Goal: Information Seeking & Learning: Learn about a topic

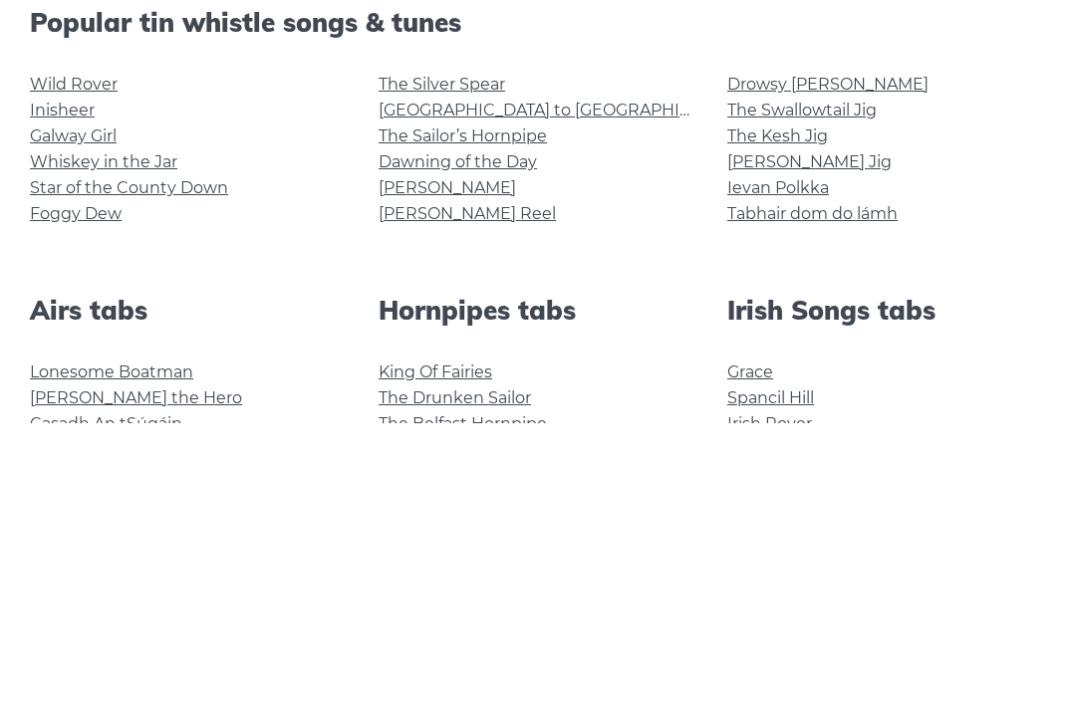
click at [727, 148] on input "******" at bounding box center [727, 148] width 142 height 47
type input "*"
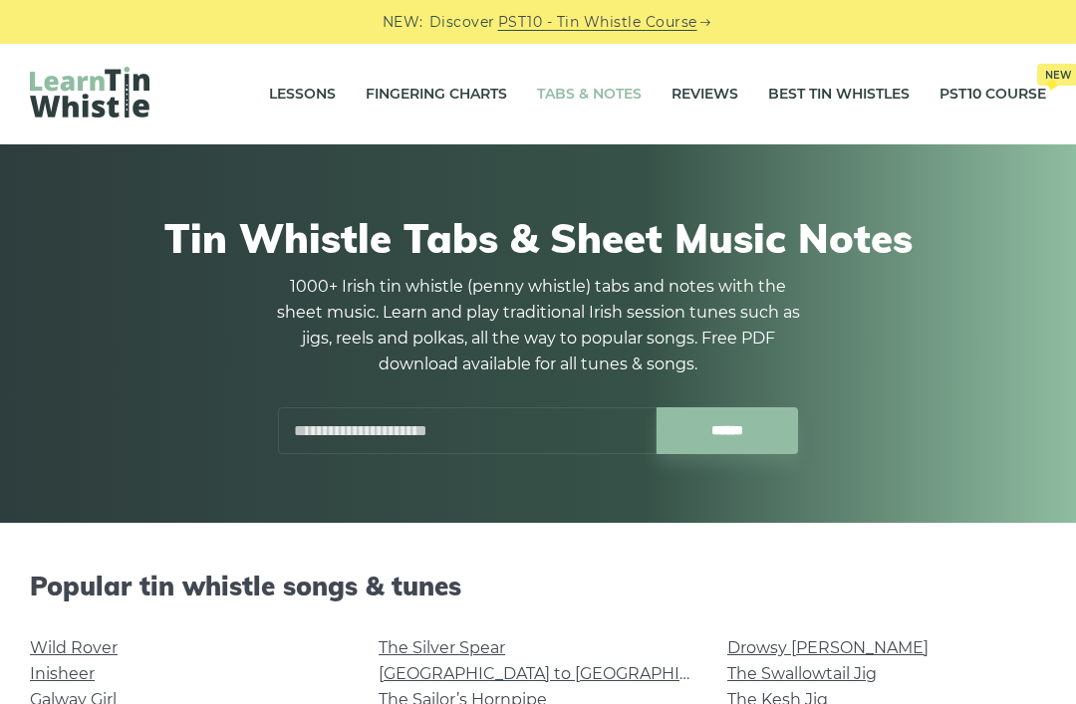
click at [507, 418] on input "text" at bounding box center [467, 430] width 378 height 47
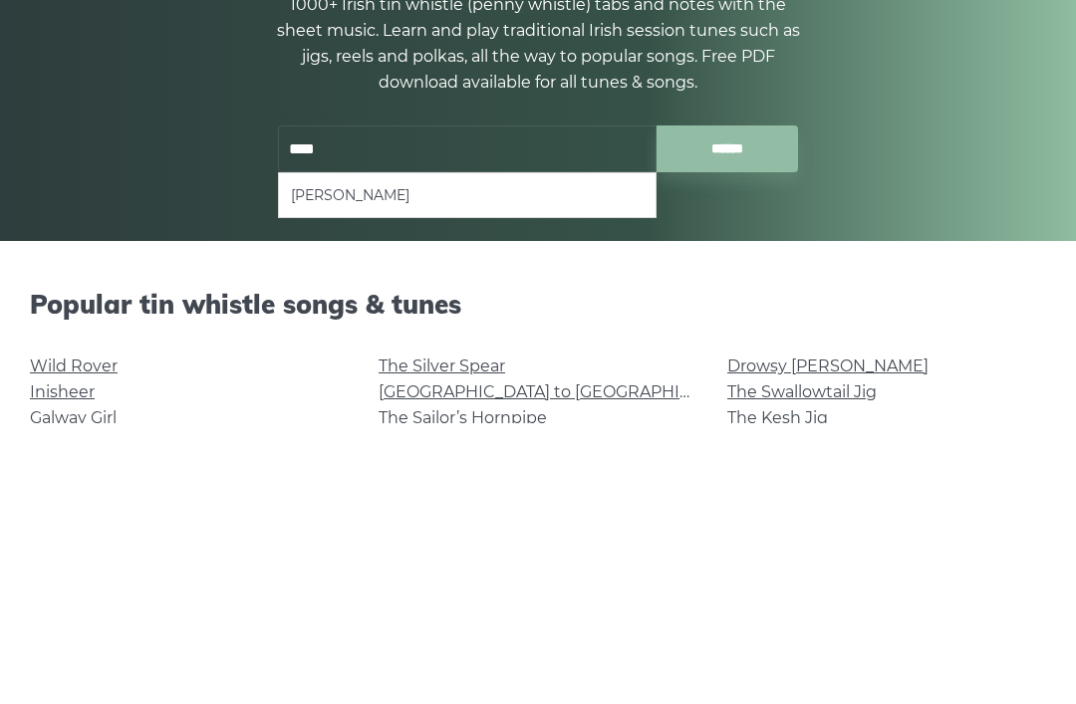
click at [389, 465] on li "[PERSON_NAME]" at bounding box center [467, 477] width 353 height 24
type input "**********"
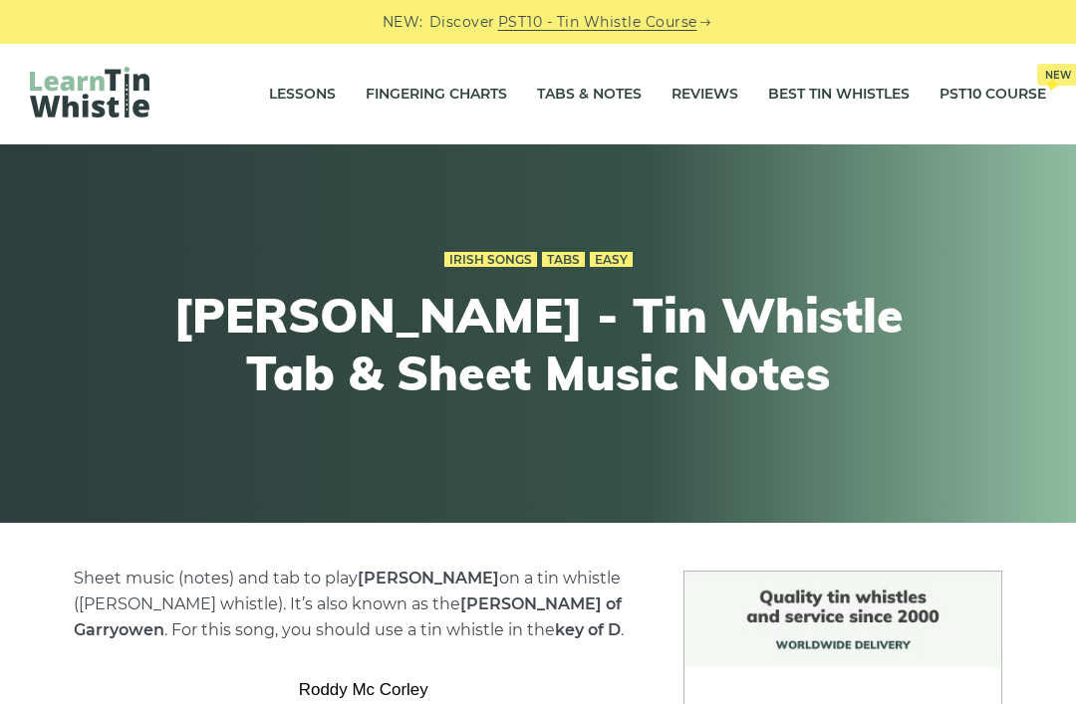
click at [403, 203] on div "Irish Songs Tabs Easy Roddy Mc Corley - Tin Whistle Tab & Sheet Music Notes" at bounding box center [537, 334] width 733 height 272
click at [475, 255] on link "Irish Songs" at bounding box center [490, 260] width 93 height 16
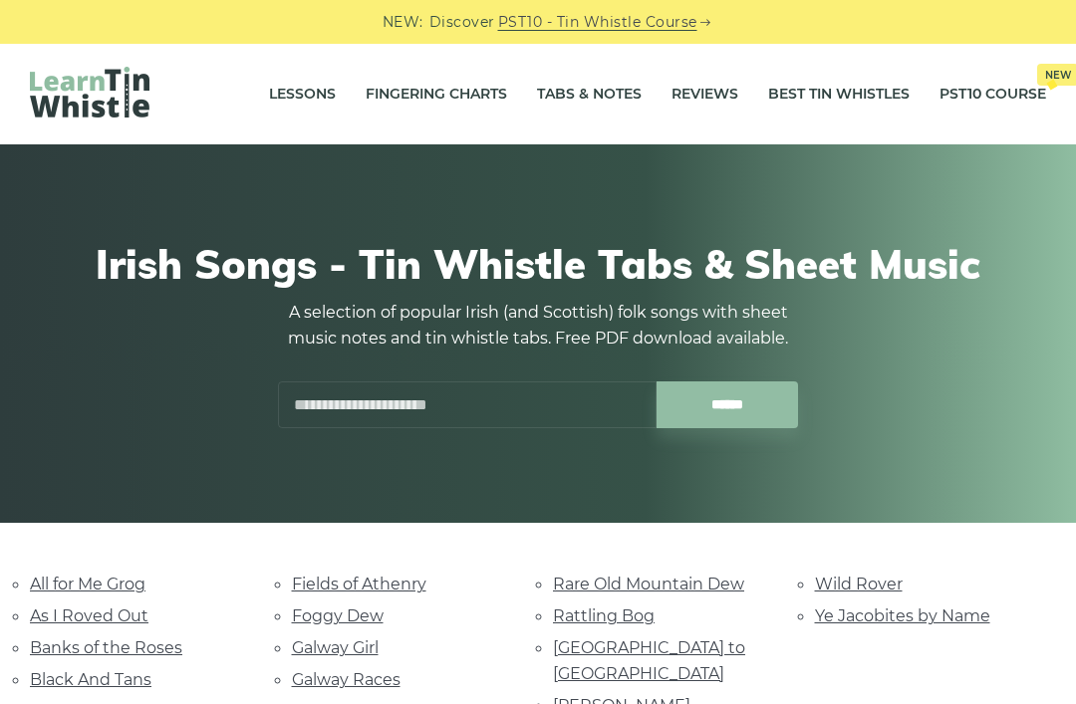
click at [361, 412] on input "text" at bounding box center [467, 404] width 378 height 47
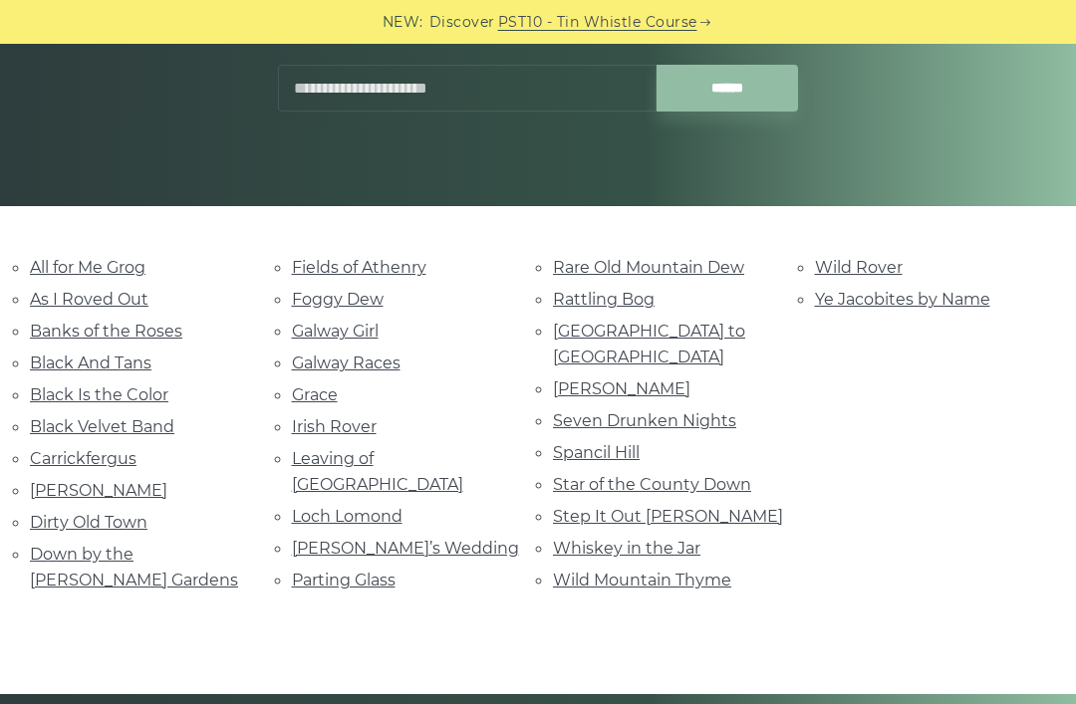
scroll to position [256, 0]
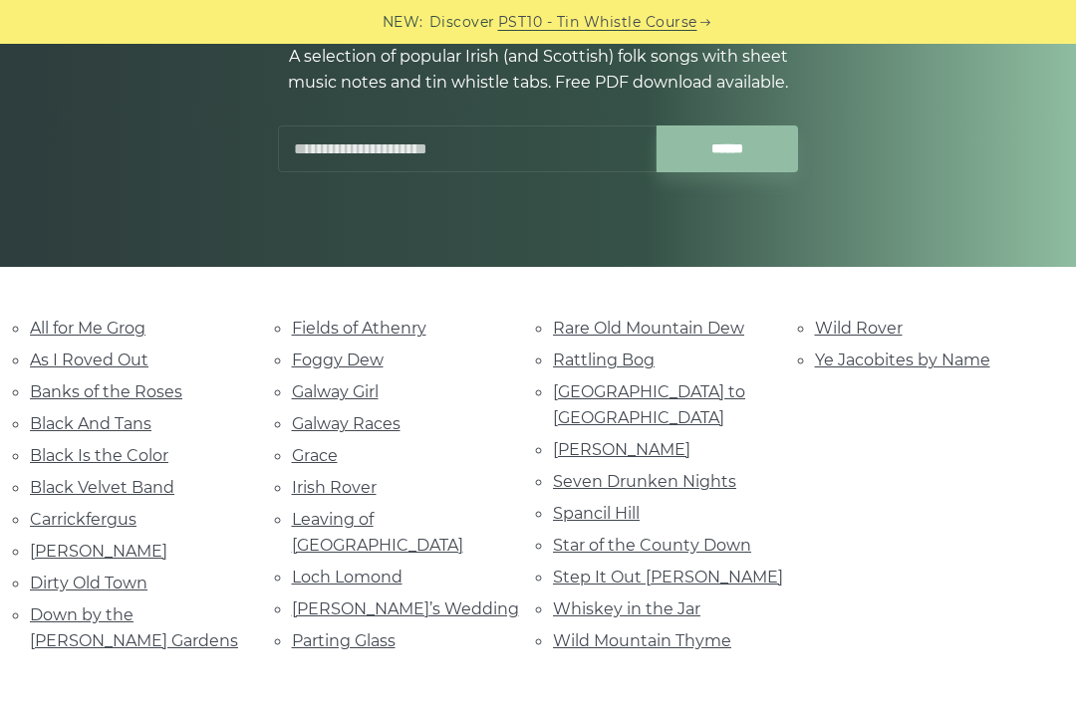
click at [537, 154] on input "text" at bounding box center [467, 148] width 378 height 47
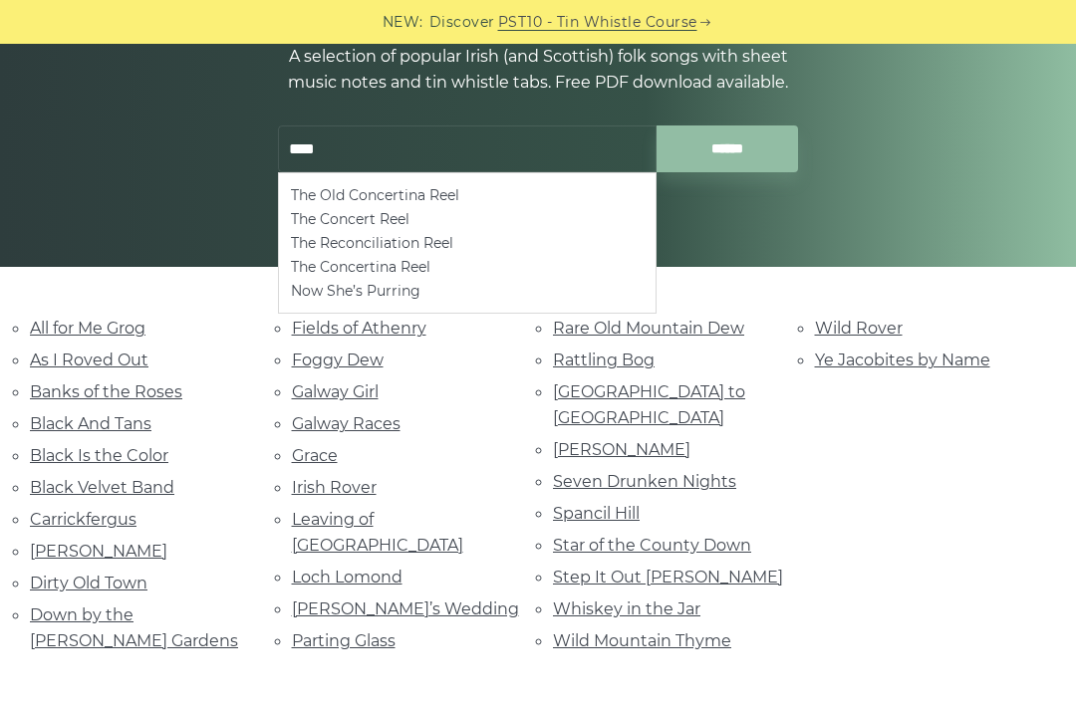
click at [407, 266] on li "The Concertina Reel" at bounding box center [467, 267] width 353 height 24
type input "**********"
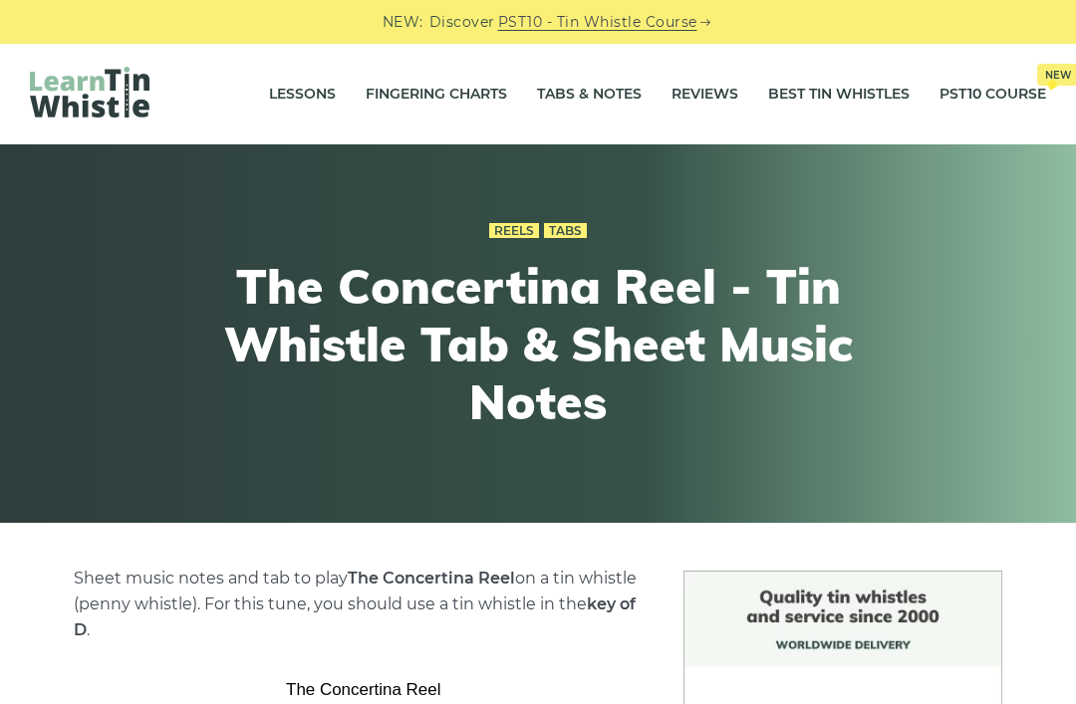
click at [511, 263] on h1 "The Concertina Reel - Tin Whistle Tab & Sheet Music Notes" at bounding box center [537, 344] width 733 height 172
click at [456, 319] on h1 "The Concertina Reel - Tin Whistle Tab & Sheet Music Notes" at bounding box center [537, 344] width 733 height 172
click at [386, 302] on h1 "The Concertina Reel - Tin Whistle Tab & Sheet Music Notes" at bounding box center [537, 344] width 733 height 172
click at [526, 236] on link "Reels" at bounding box center [514, 231] width 50 height 16
click at [527, 273] on h1 "The Concertina Reel - Tin Whistle Tab & Sheet Music Notes" at bounding box center [537, 344] width 733 height 172
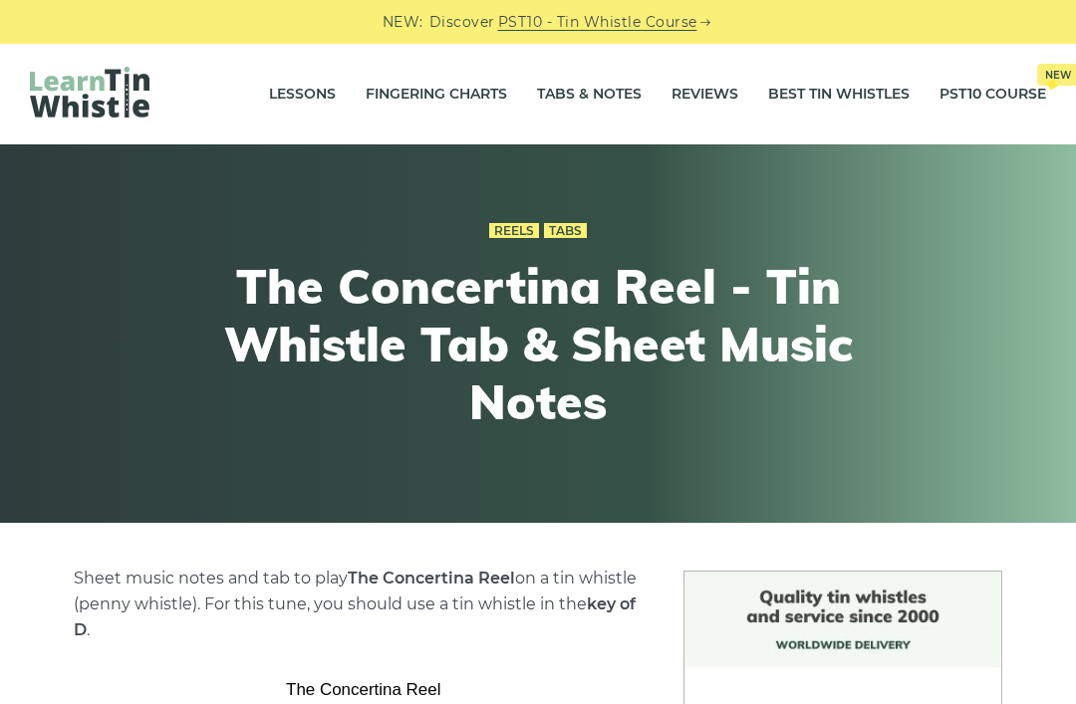
click at [560, 268] on h1 "The Concertina Reel - Tin Whistle Tab & Sheet Music Notes" at bounding box center [537, 344] width 733 height 172
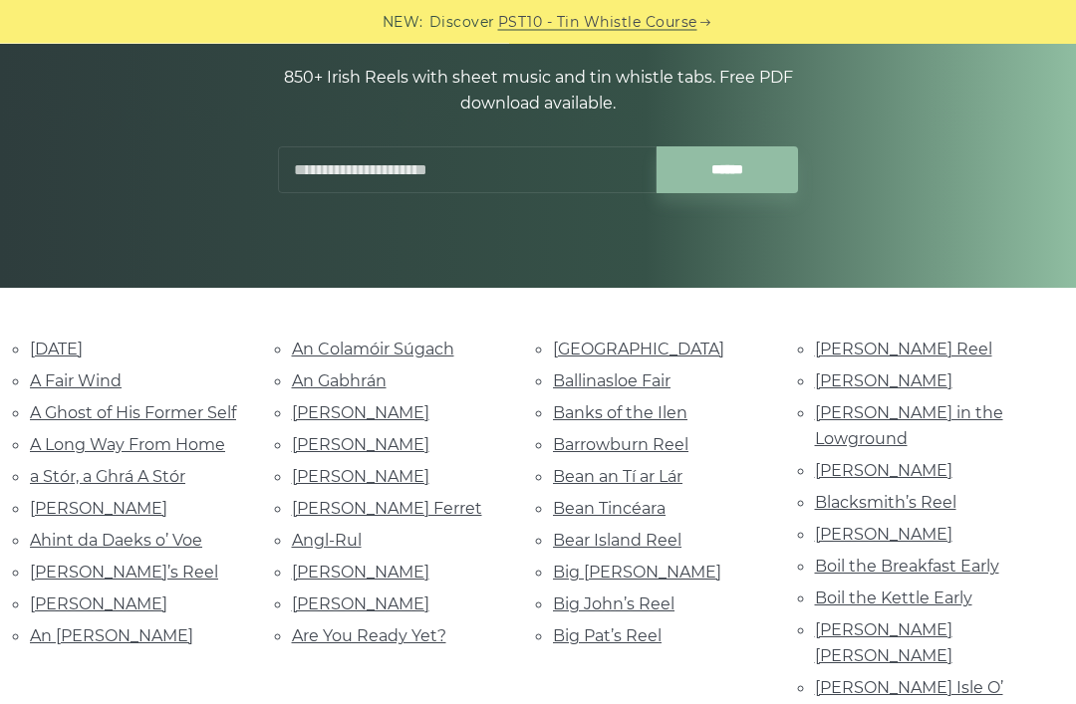
scroll to position [242, 0]
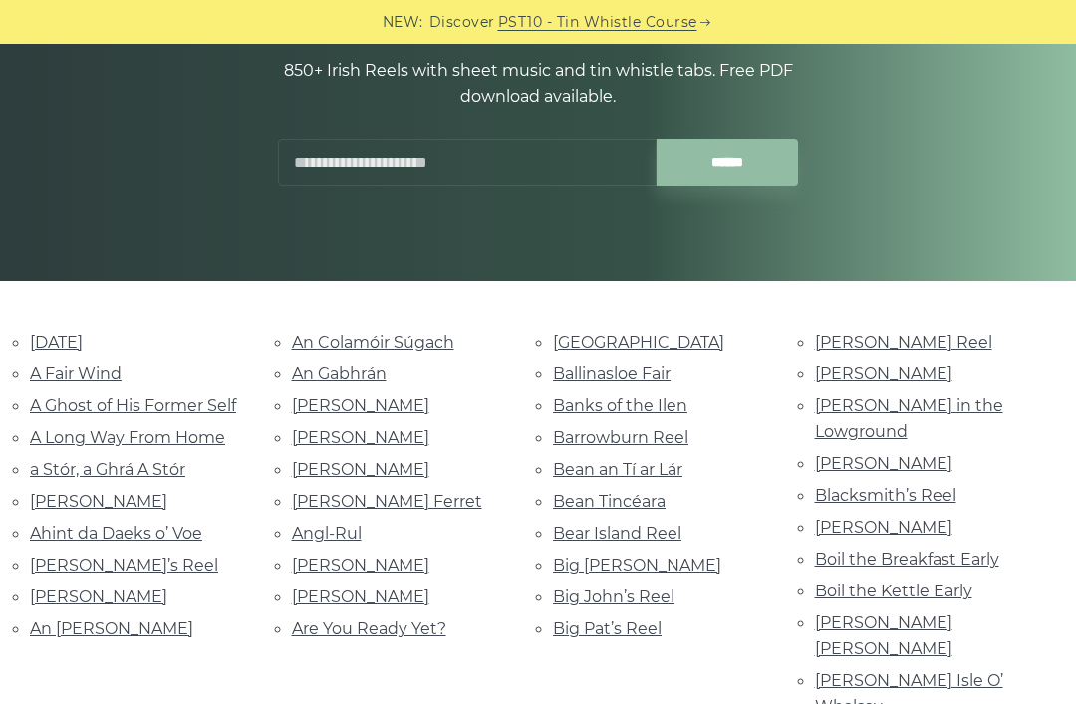
click at [50, 556] on link "[PERSON_NAME]’s Reel" at bounding box center [124, 565] width 188 height 19
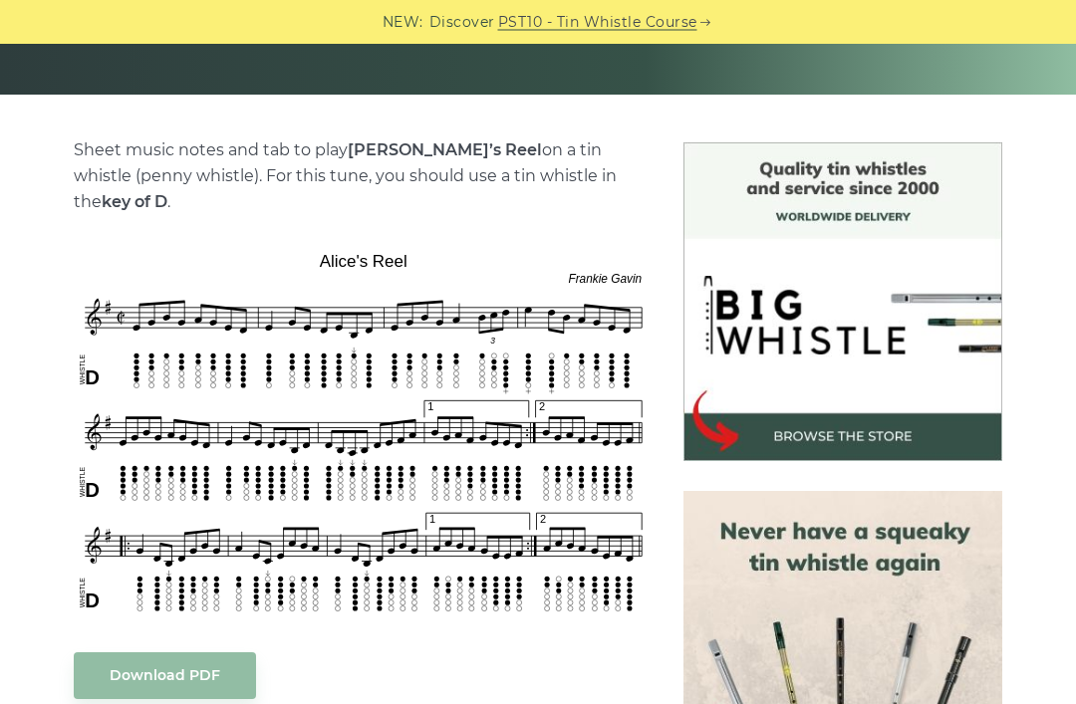
scroll to position [432, 0]
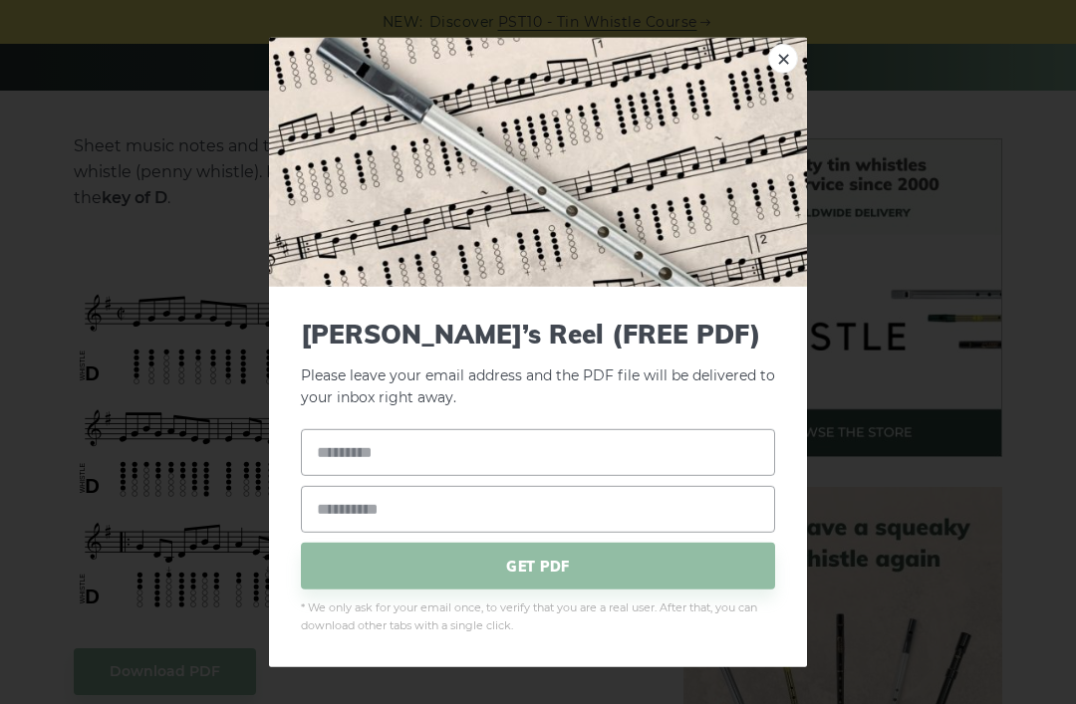
click at [788, 73] on link "×" at bounding box center [783, 58] width 30 height 30
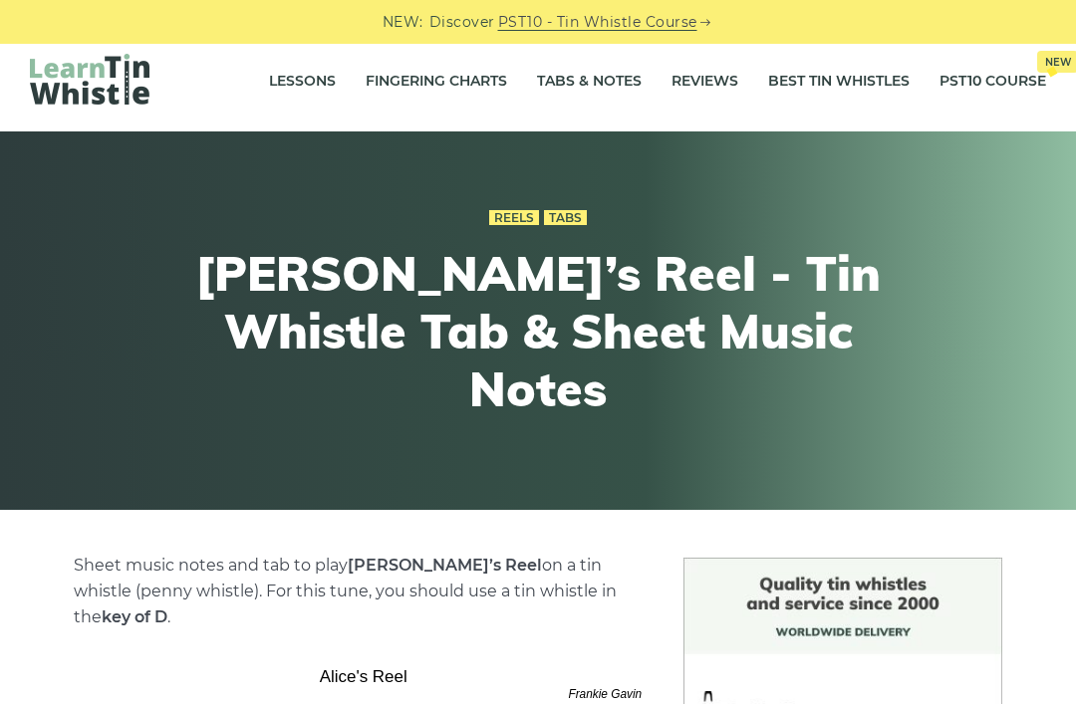
scroll to position [0, 0]
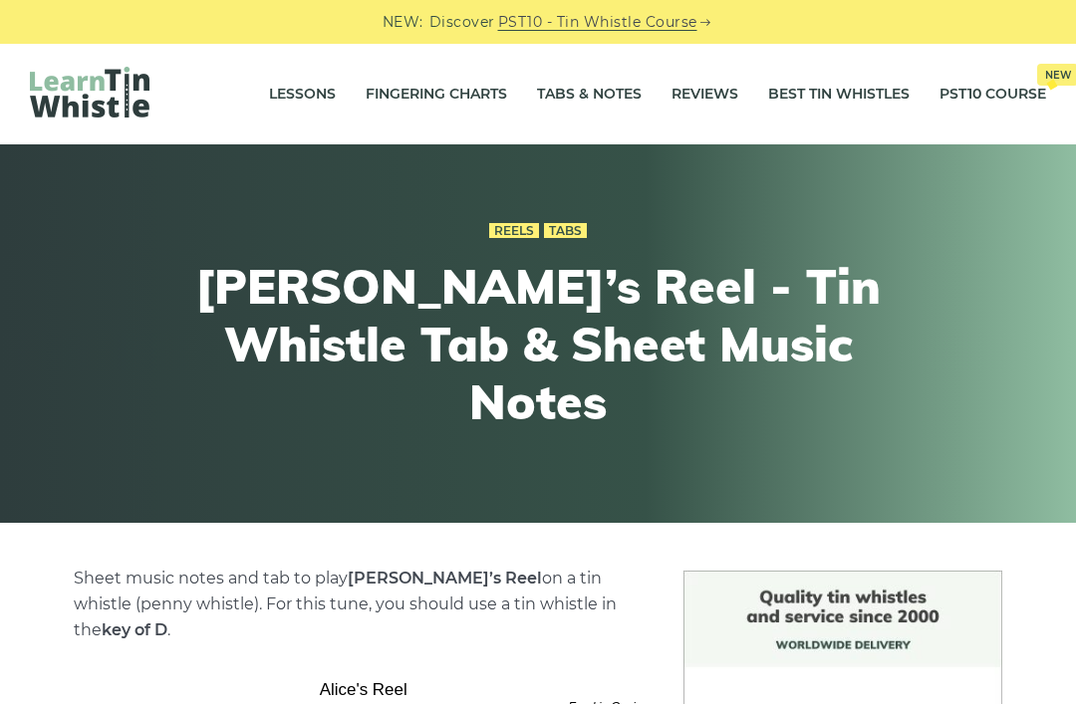
click at [488, 302] on h1 "Alice’s Reel - Tin Whistle Tab & Sheet Music Notes" at bounding box center [537, 344] width 733 height 172
click at [510, 239] on link "Reels" at bounding box center [514, 231] width 50 height 16
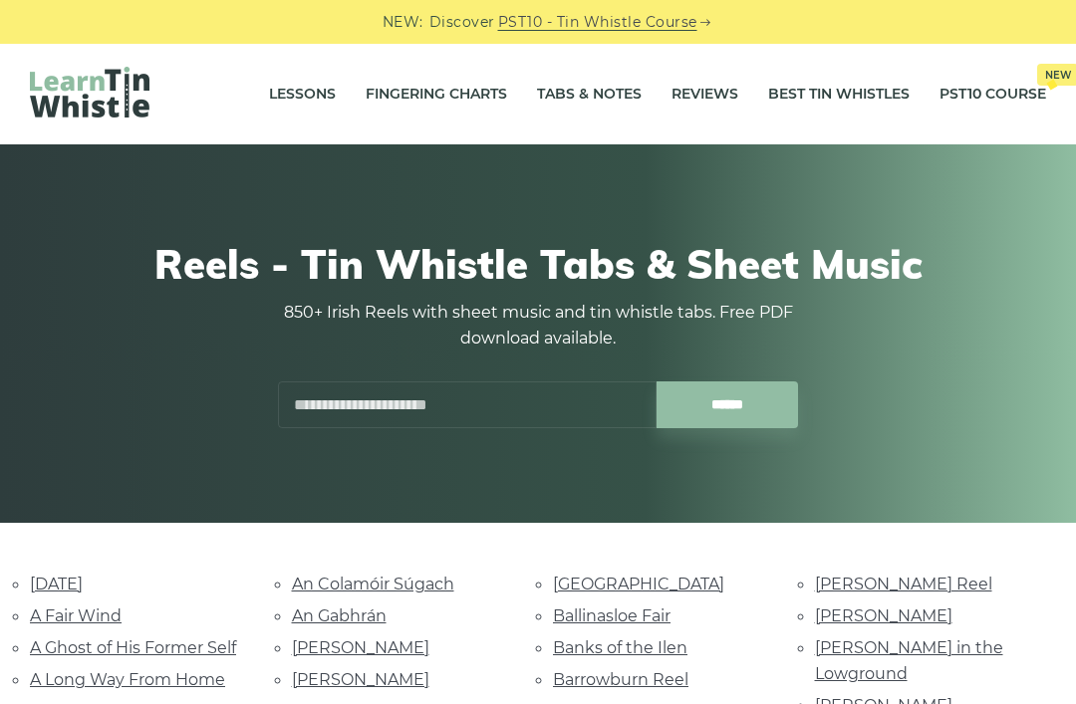
click at [551, 403] on input "text" at bounding box center [467, 404] width 378 height 47
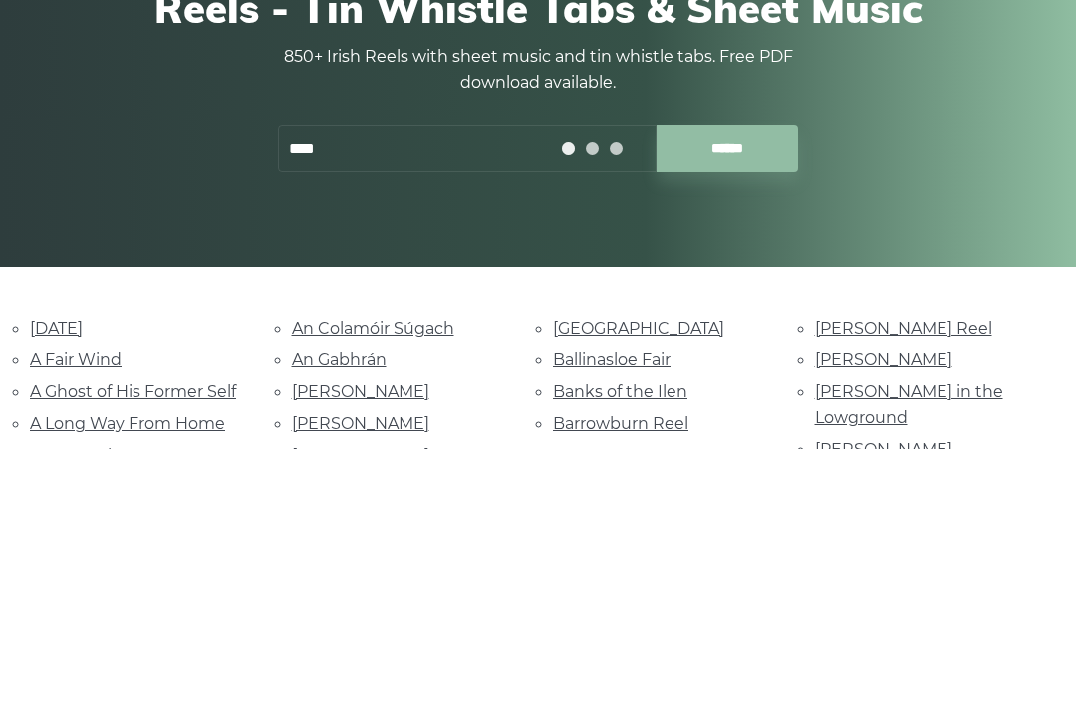
click at [739, 381] on input "******" at bounding box center [727, 404] width 142 height 47
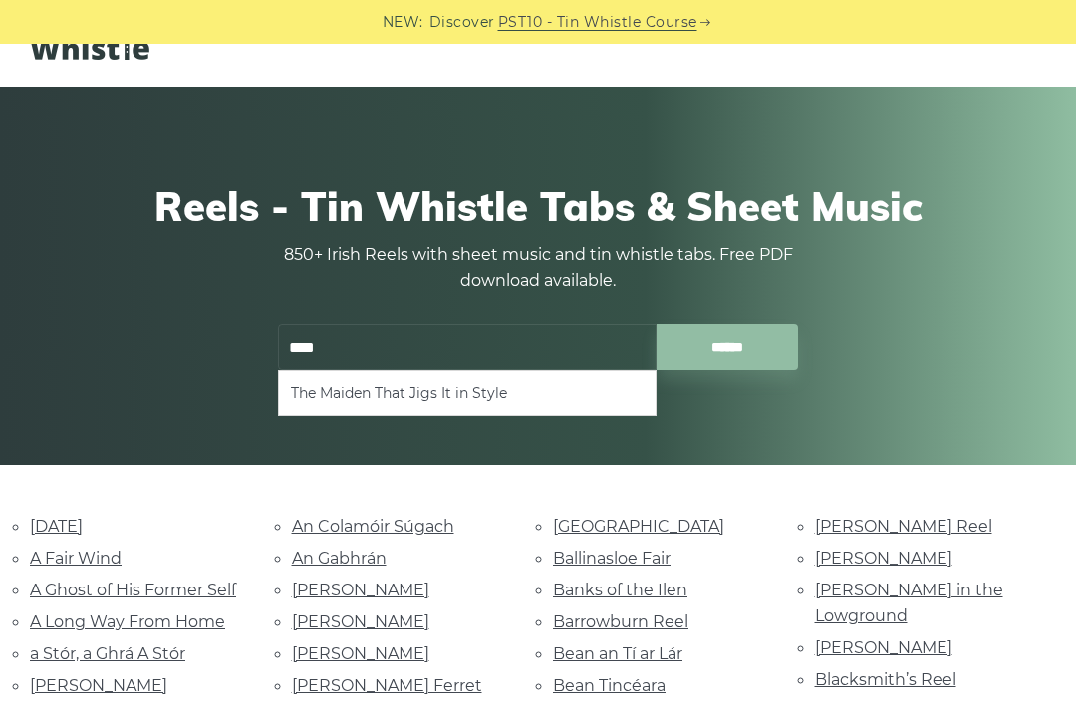
scroll to position [57, 0]
click at [545, 339] on input "****" at bounding box center [467, 348] width 378 height 47
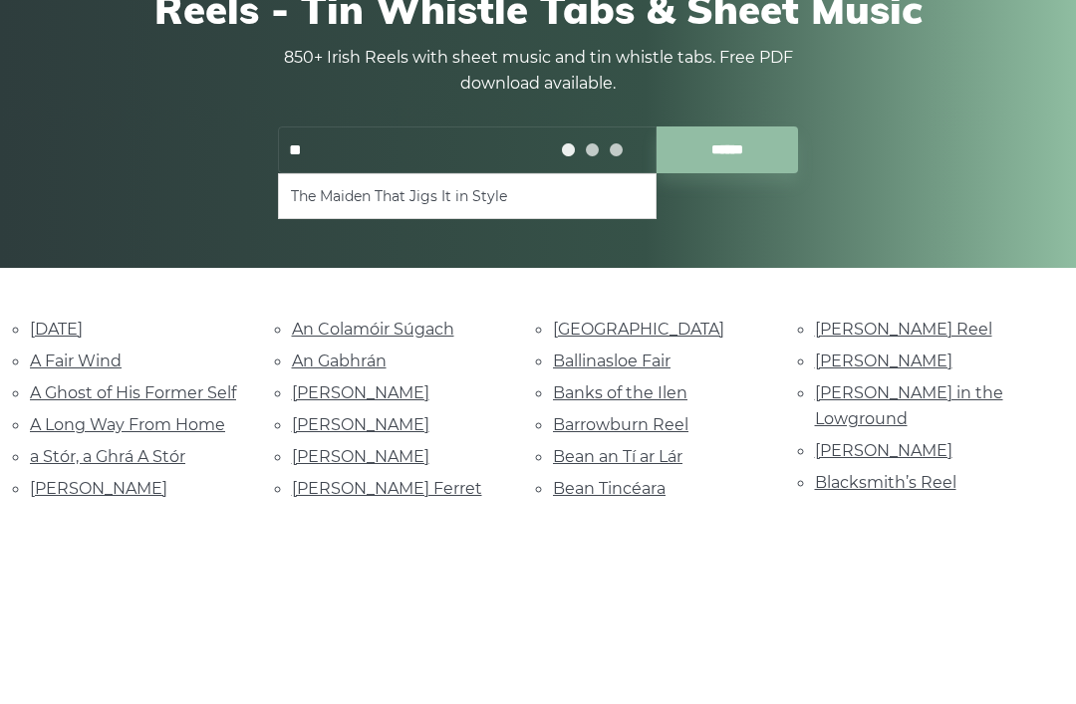
type input "*"
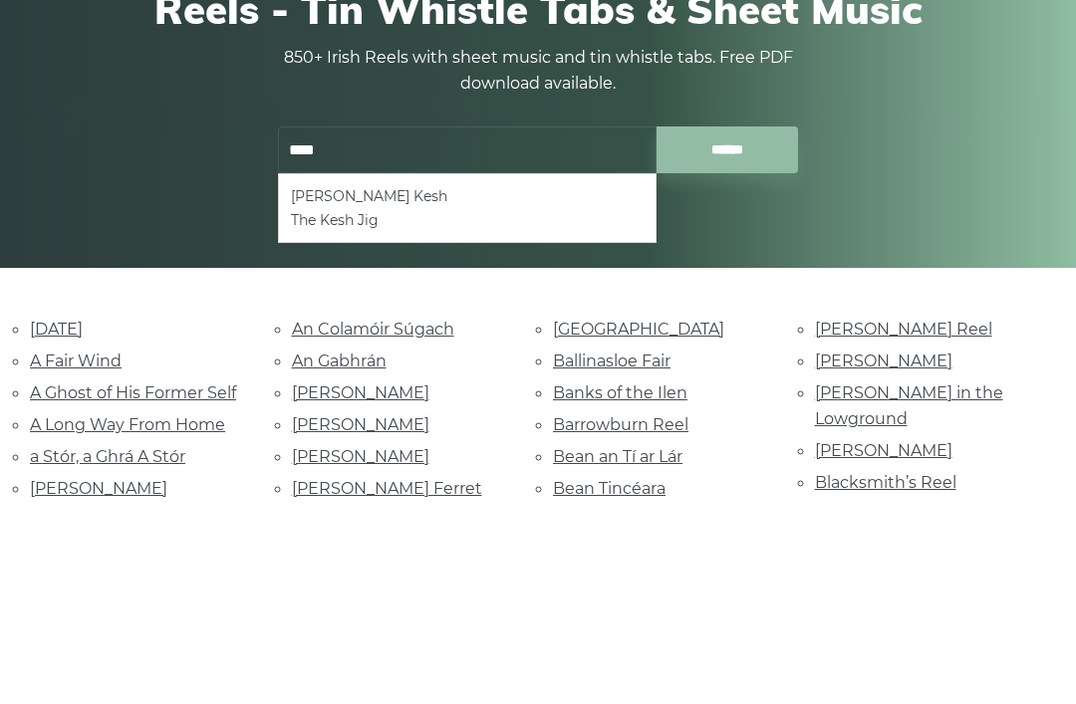
click at [363, 406] on li "The Kesh Jig" at bounding box center [467, 418] width 353 height 24
type input "**********"
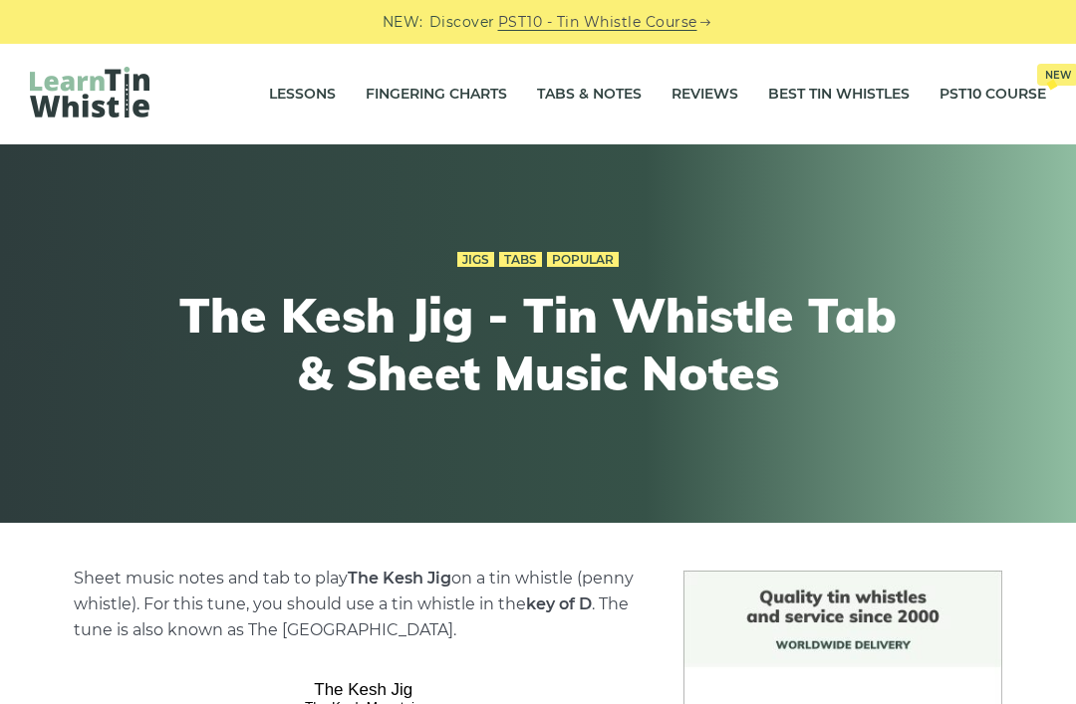
click at [472, 258] on link "Jigs" at bounding box center [475, 260] width 37 height 16
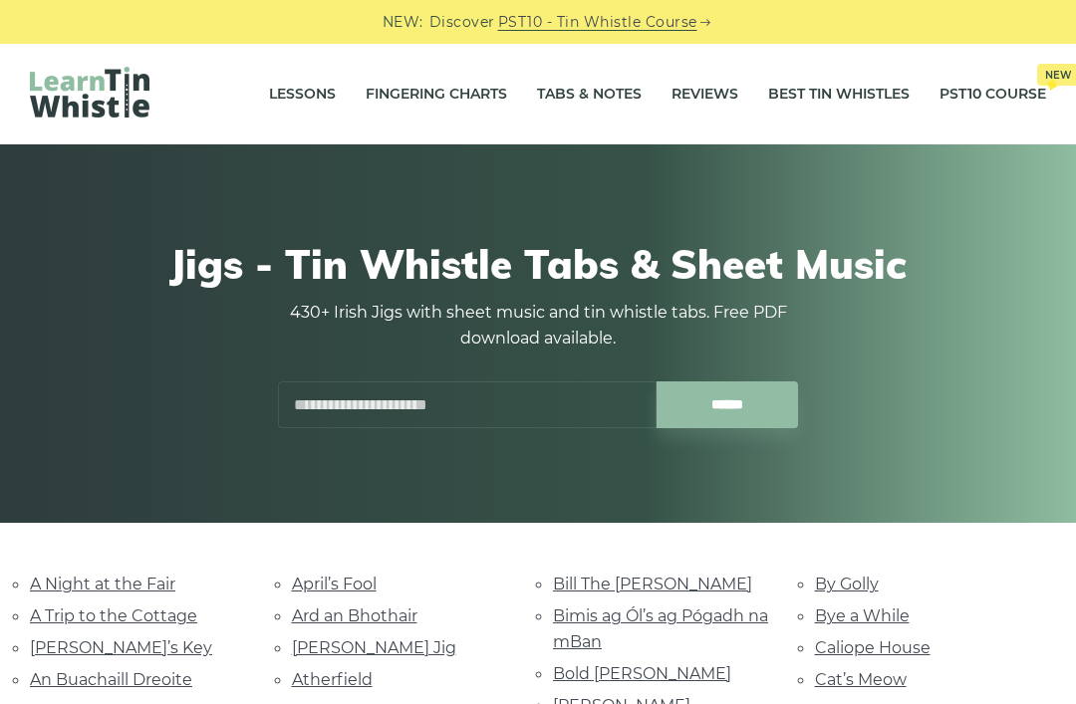
click at [467, 391] on input "text" at bounding box center [467, 404] width 378 height 47
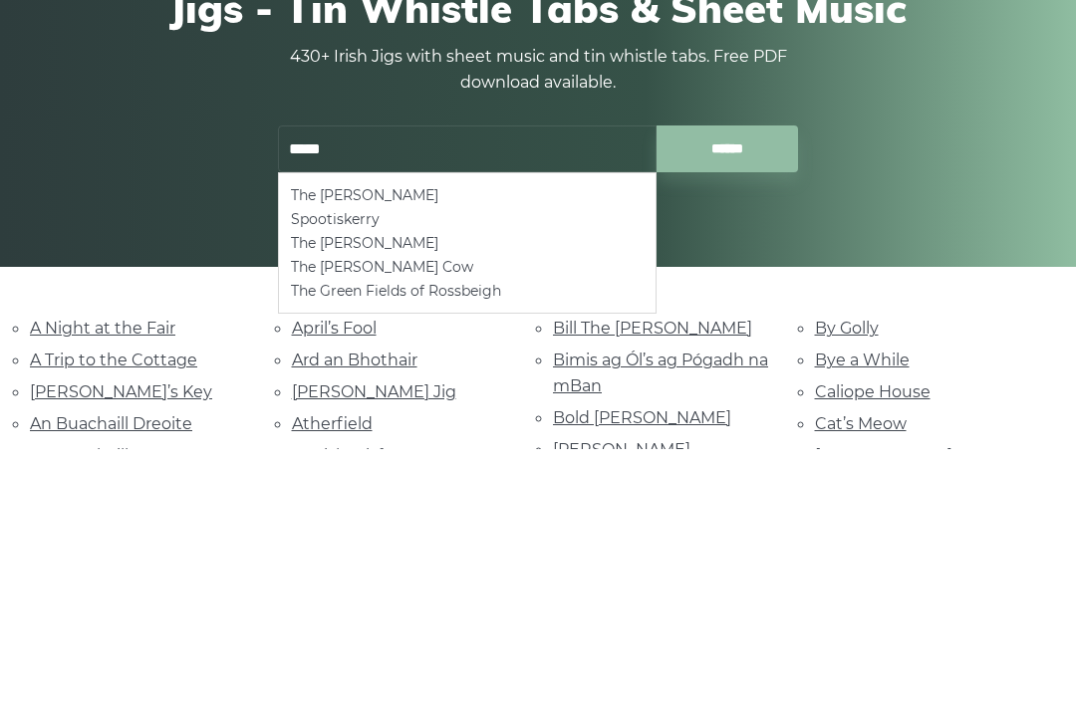
click at [375, 439] on li "The Kerry Polka" at bounding box center [467, 451] width 353 height 24
type input "**********"
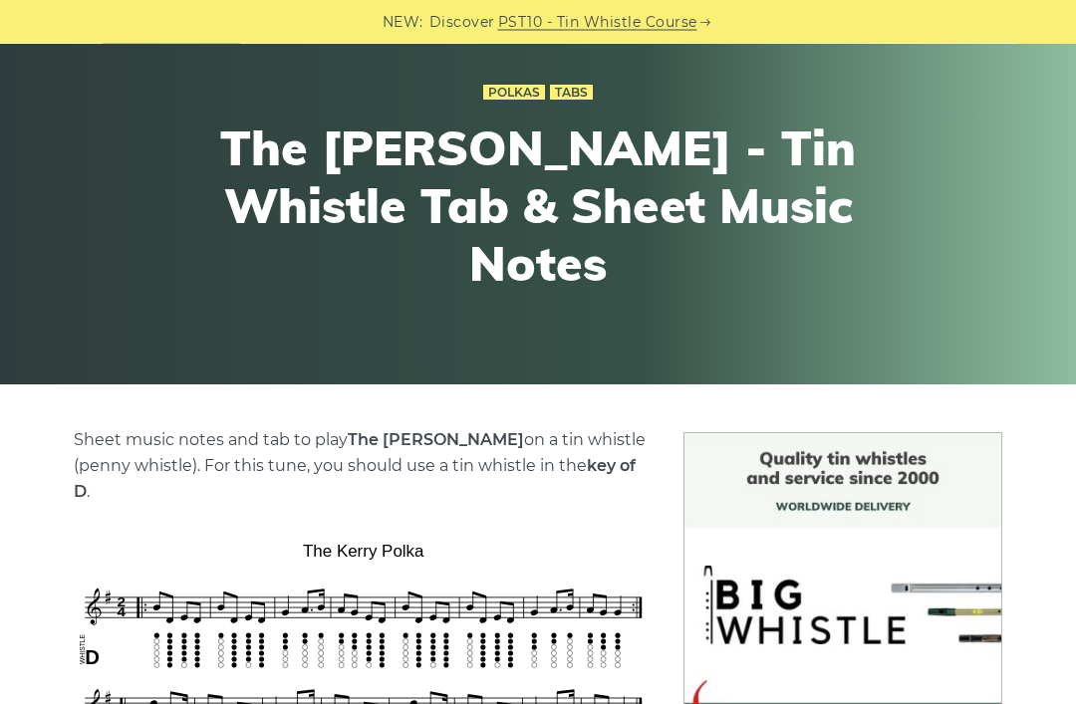
scroll to position [138, 0]
click at [512, 101] on link "Polkas" at bounding box center [514, 93] width 62 height 16
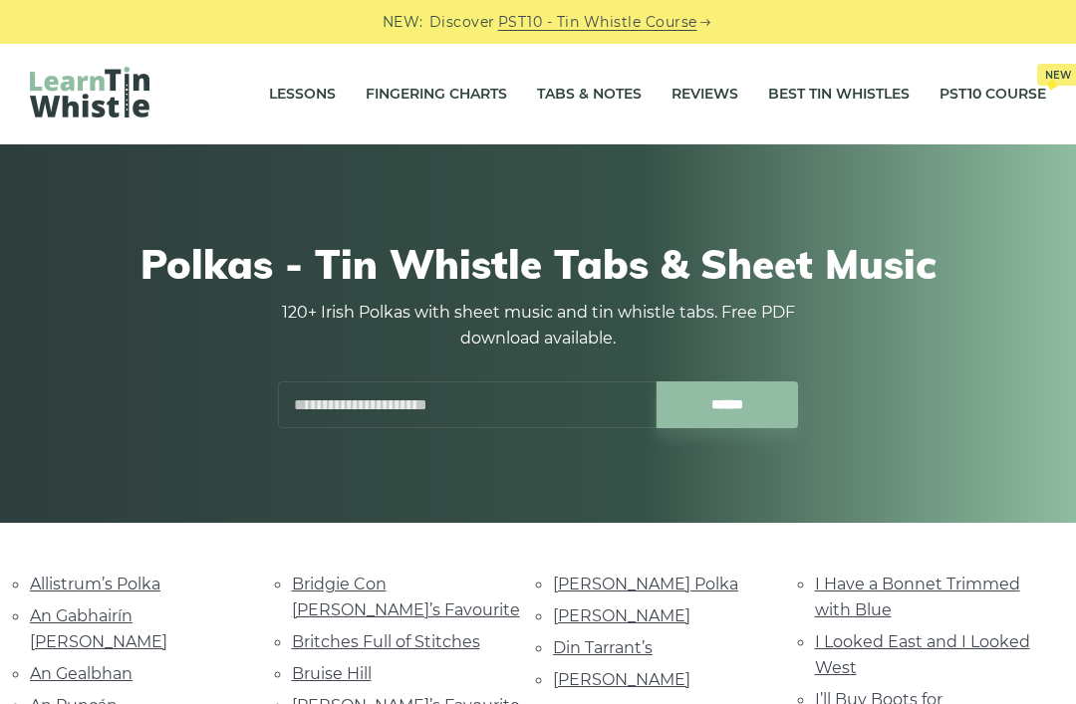
click at [515, 392] on input "text" at bounding box center [467, 404] width 378 height 47
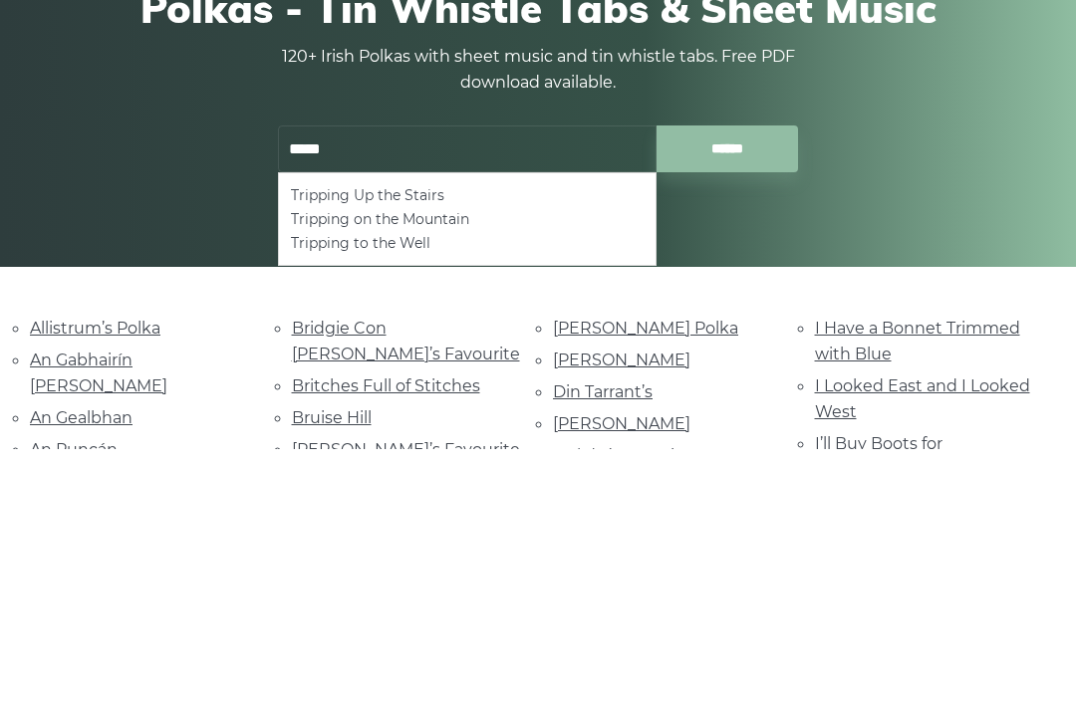
click at [407, 439] on li "Tripping Up the Stairs" at bounding box center [467, 451] width 353 height 24
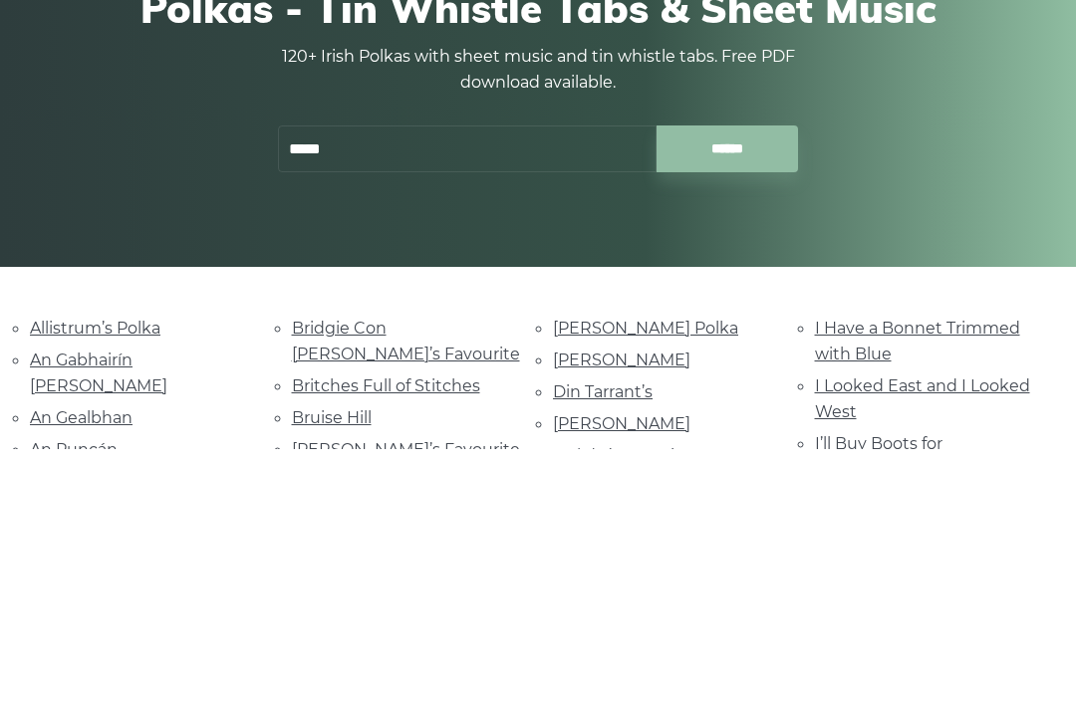
type input "**********"
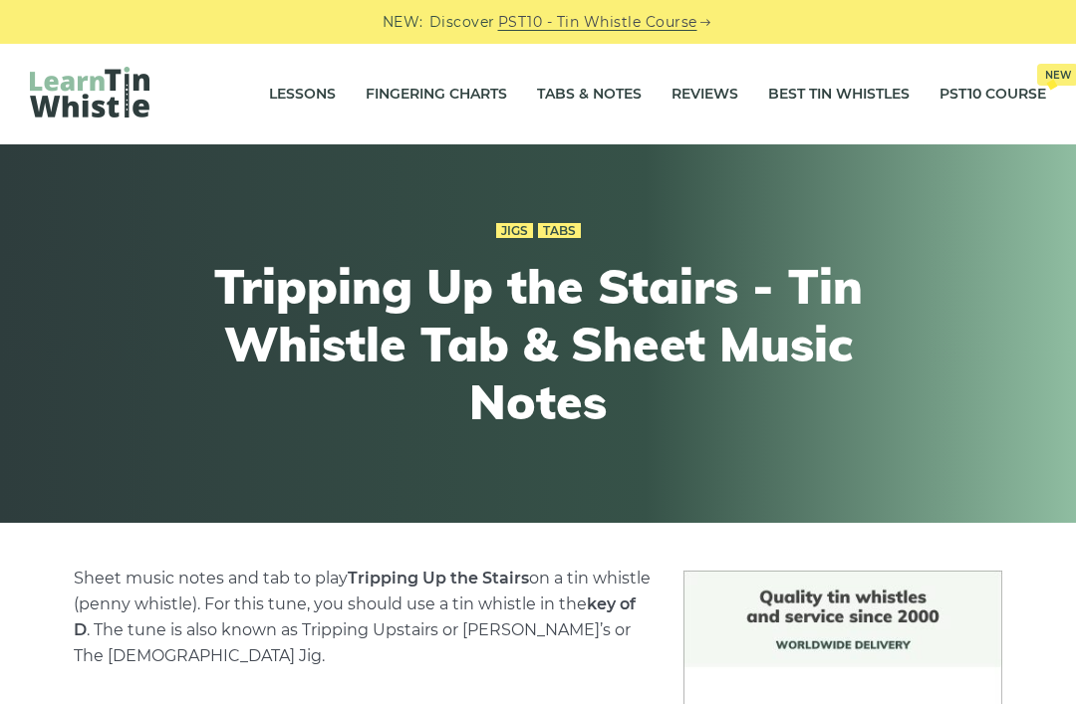
click at [566, 235] on link "Tabs" at bounding box center [559, 231] width 43 height 16
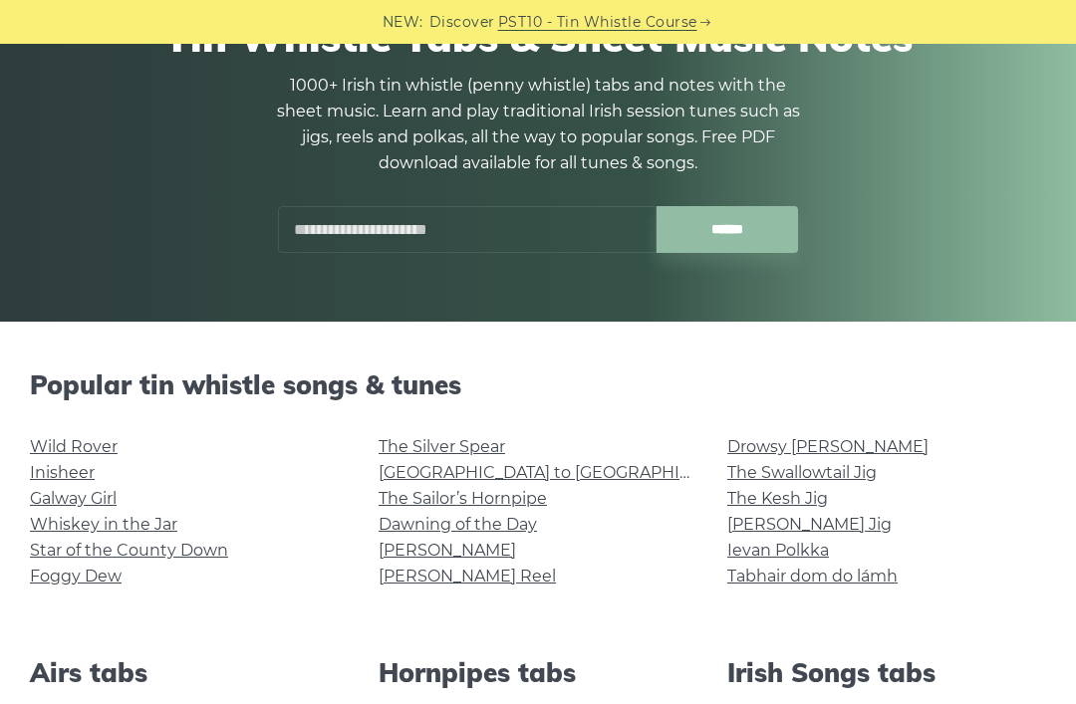
scroll to position [177, 0]
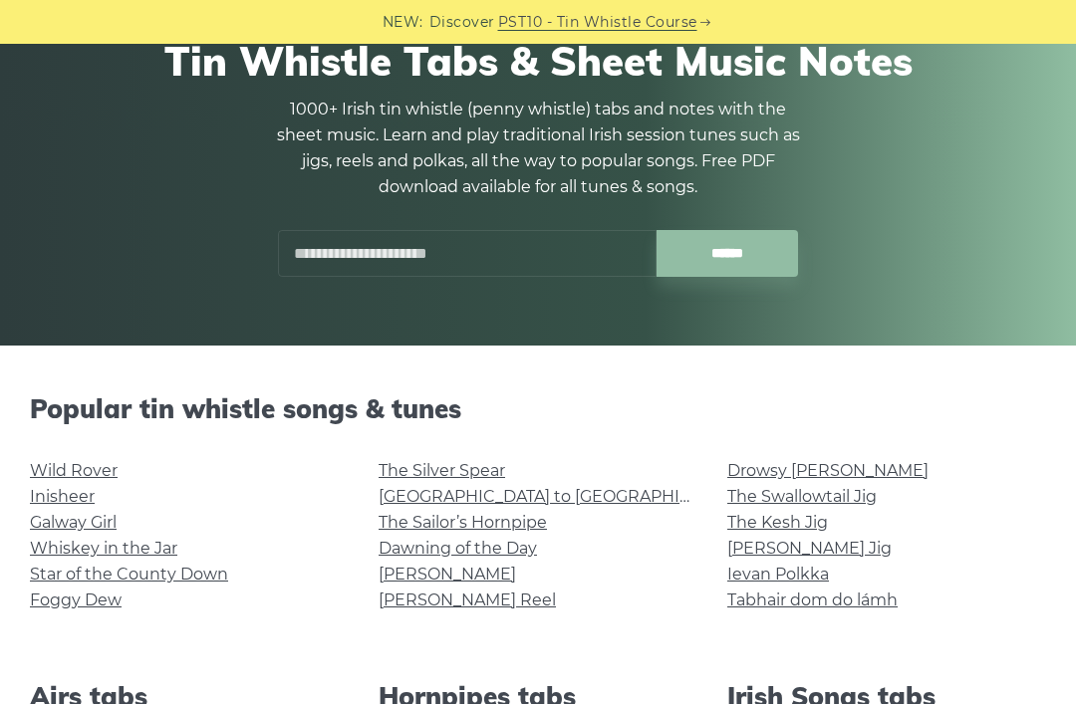
click at [524, 259] on input "text" at bounding box center [467, 253] width 378 height 47
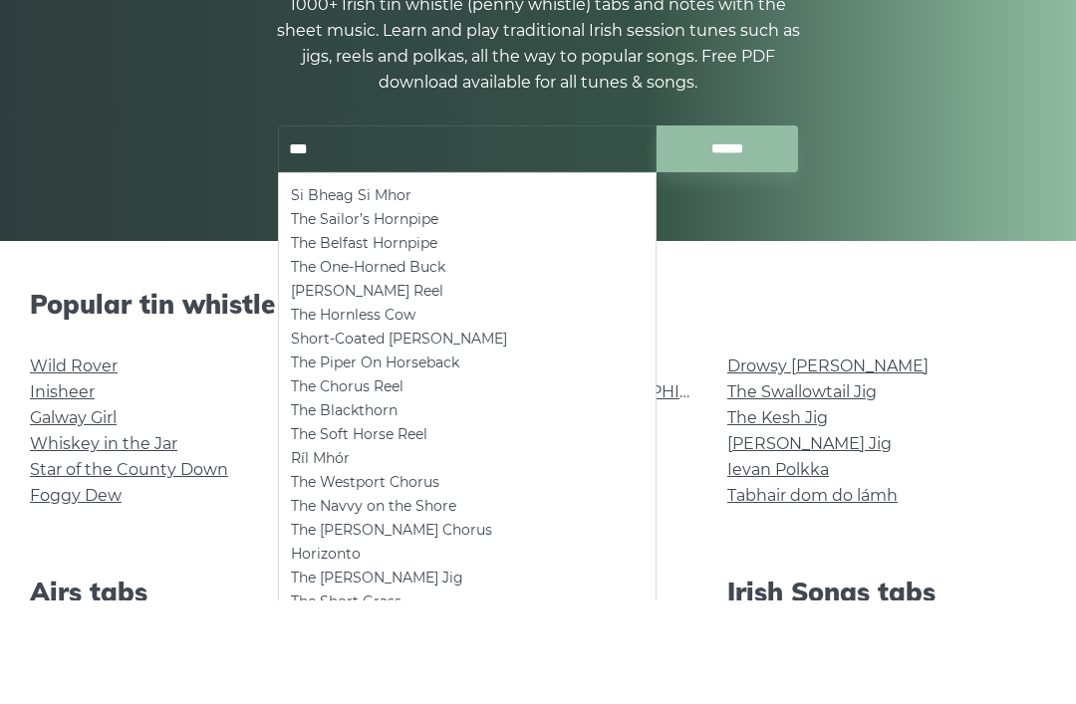
click at [407, 312] on li "The Sailor’s Hornpipe" at bounding box center [467, 324] width 353 height 24
type input "**********"
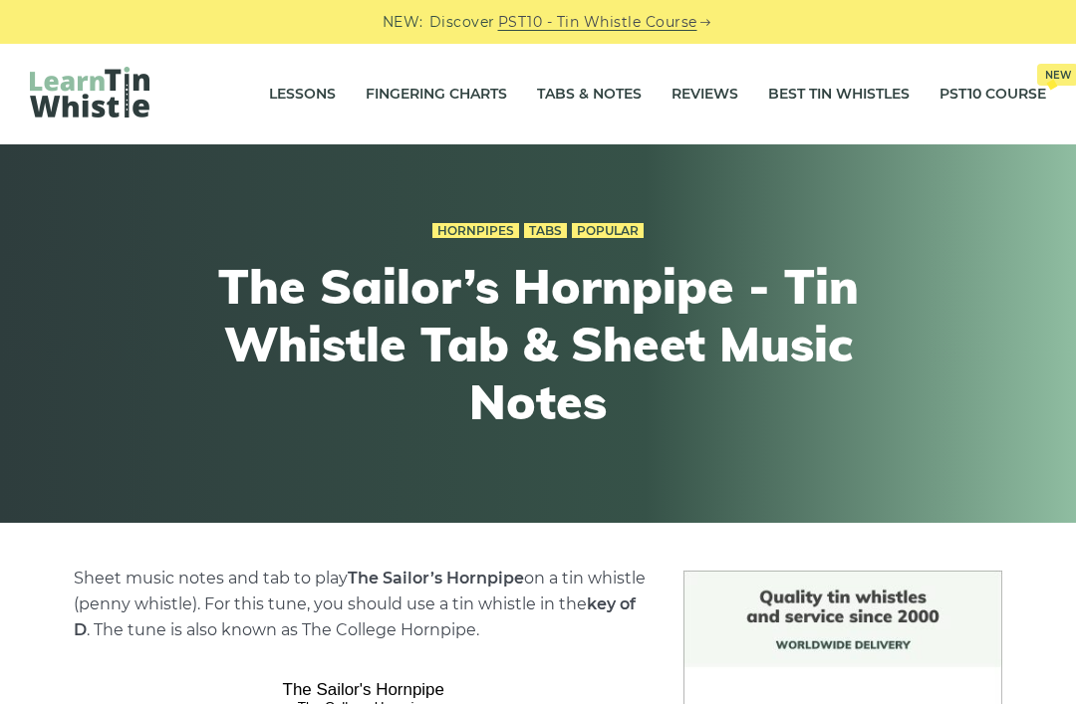
click at [478, 233] on link "Hornpipes" at bounding box center [475, 231] width 87 height 16
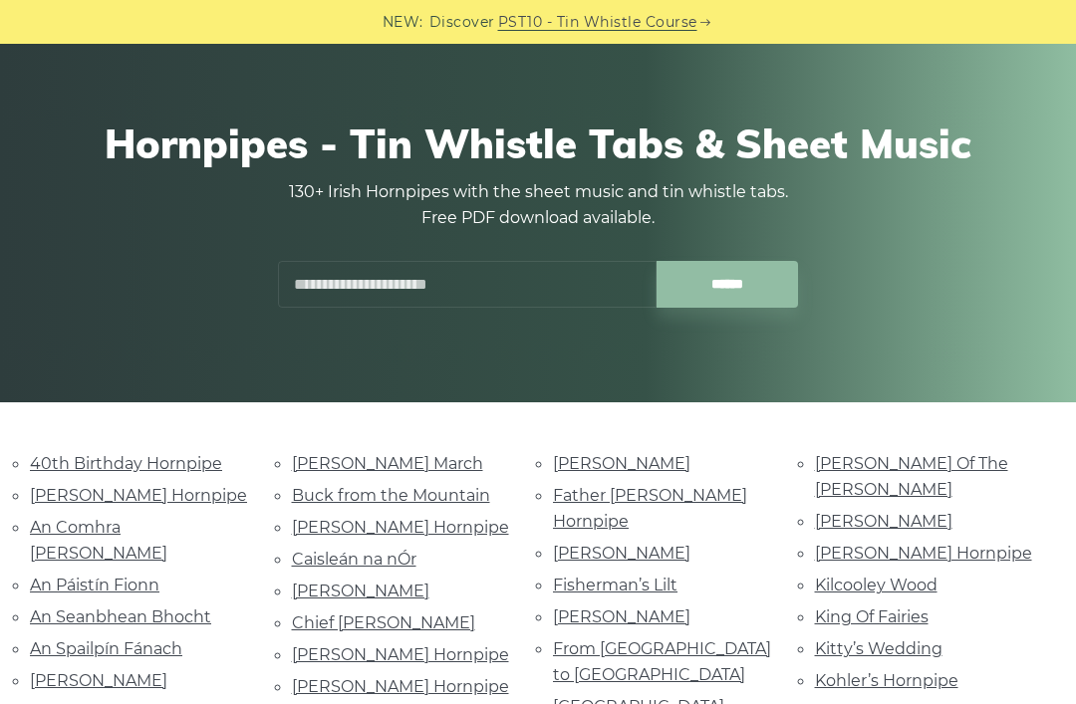
scroll to position [120, 0]
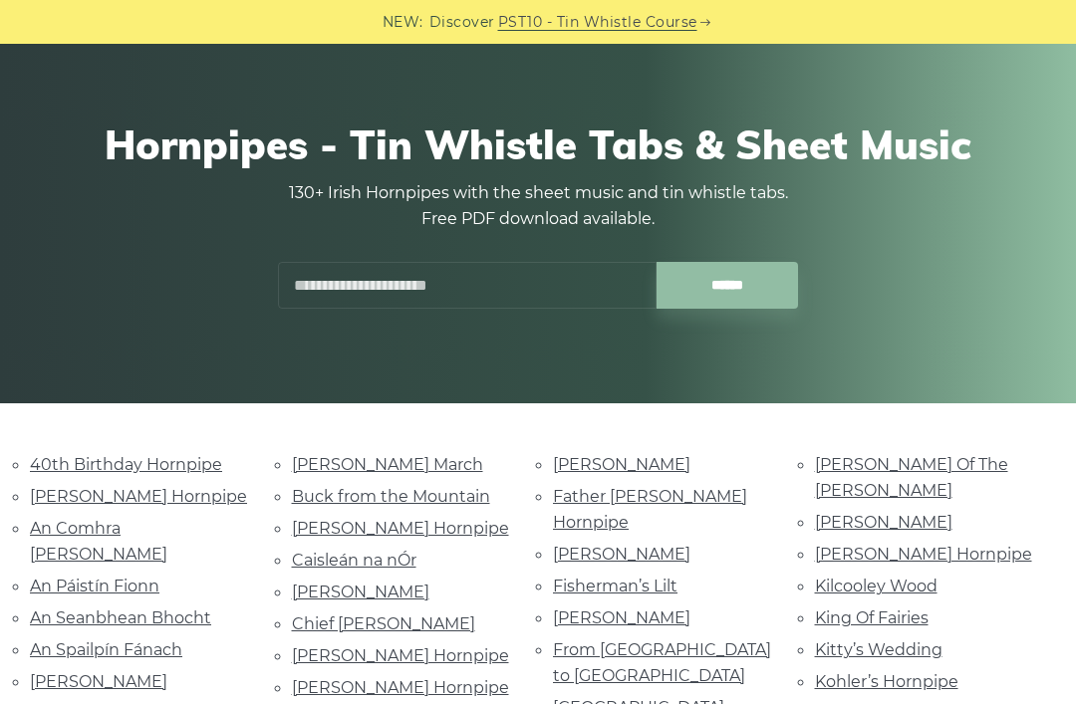
click at [583, 277] on div at bounding box center [577, 269] width 47 height 47
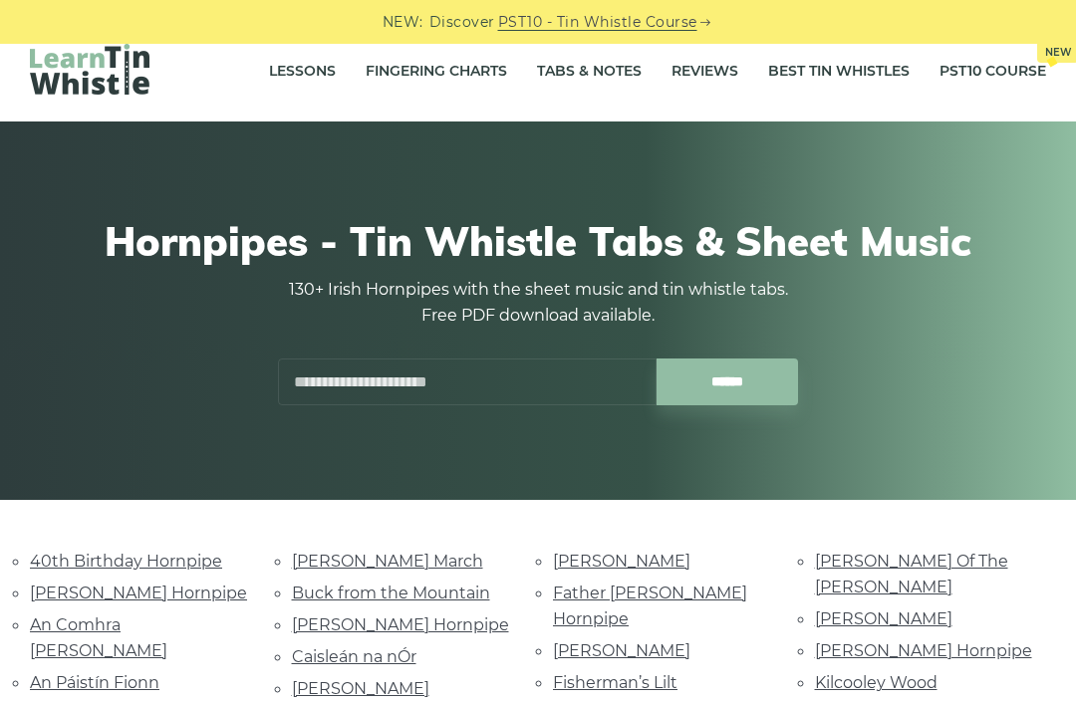
scroll to position [0, 0]
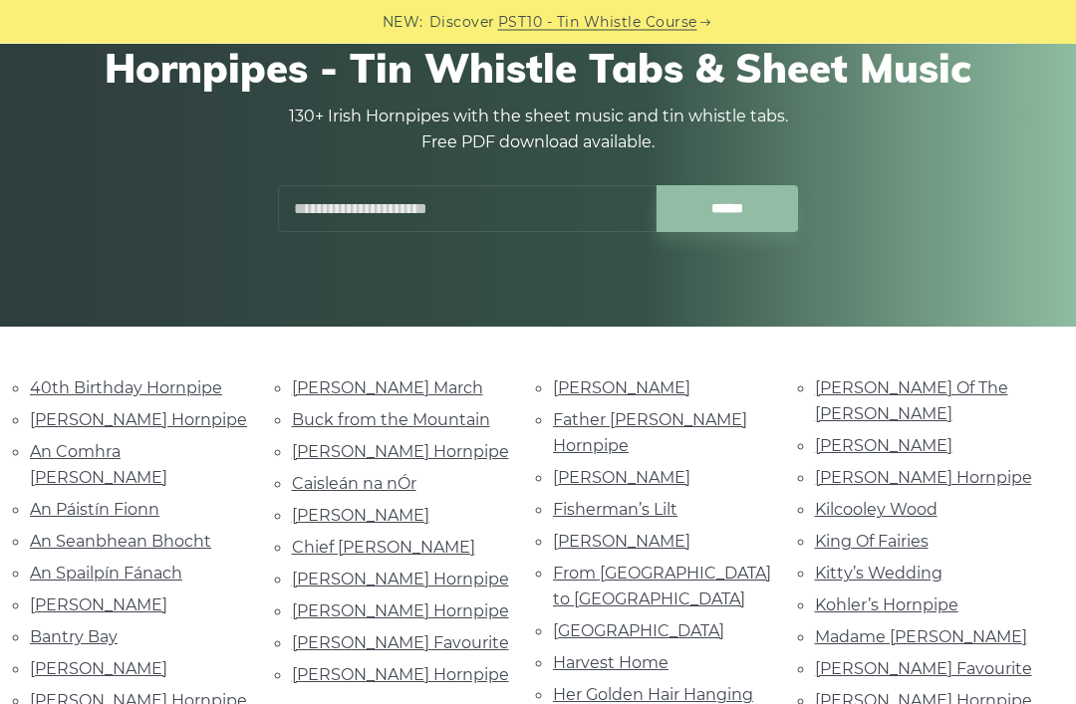
click at [552, 191] on input "text" at bounding box center [467, 209] width 378 height 47
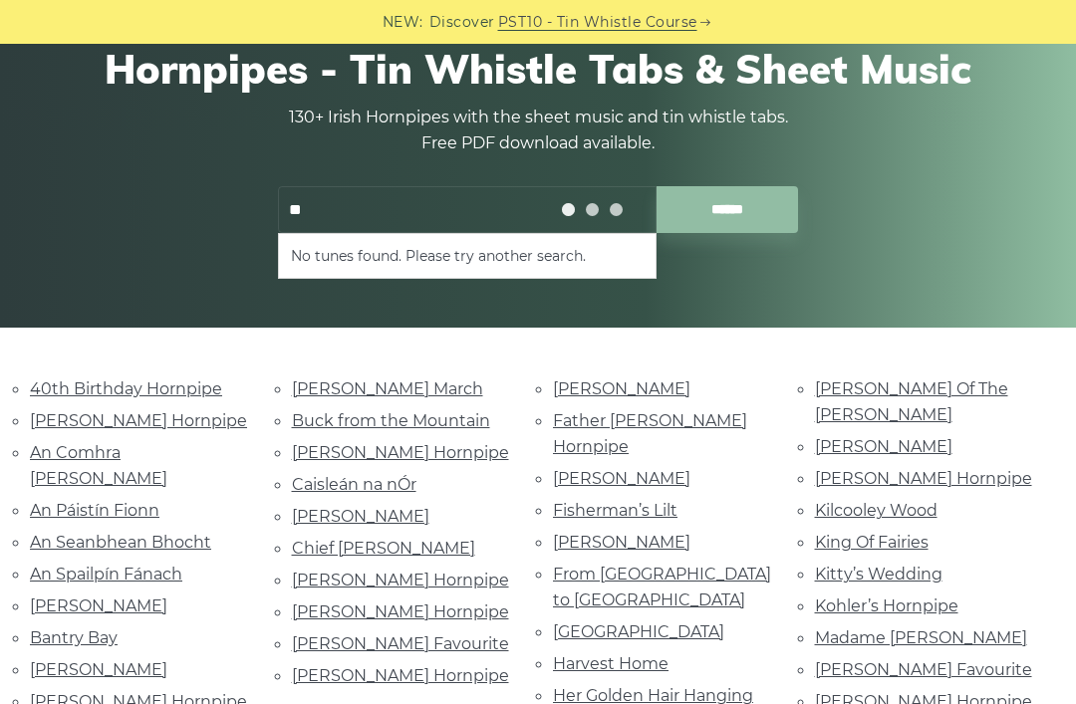
type input "*"
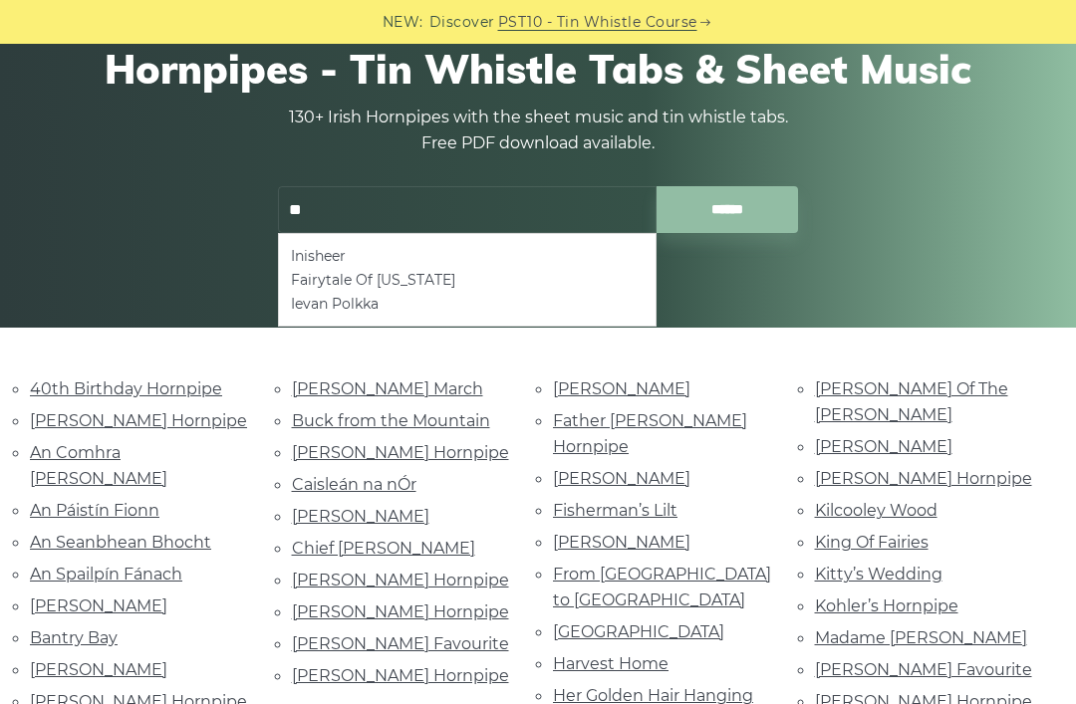
type input "*"
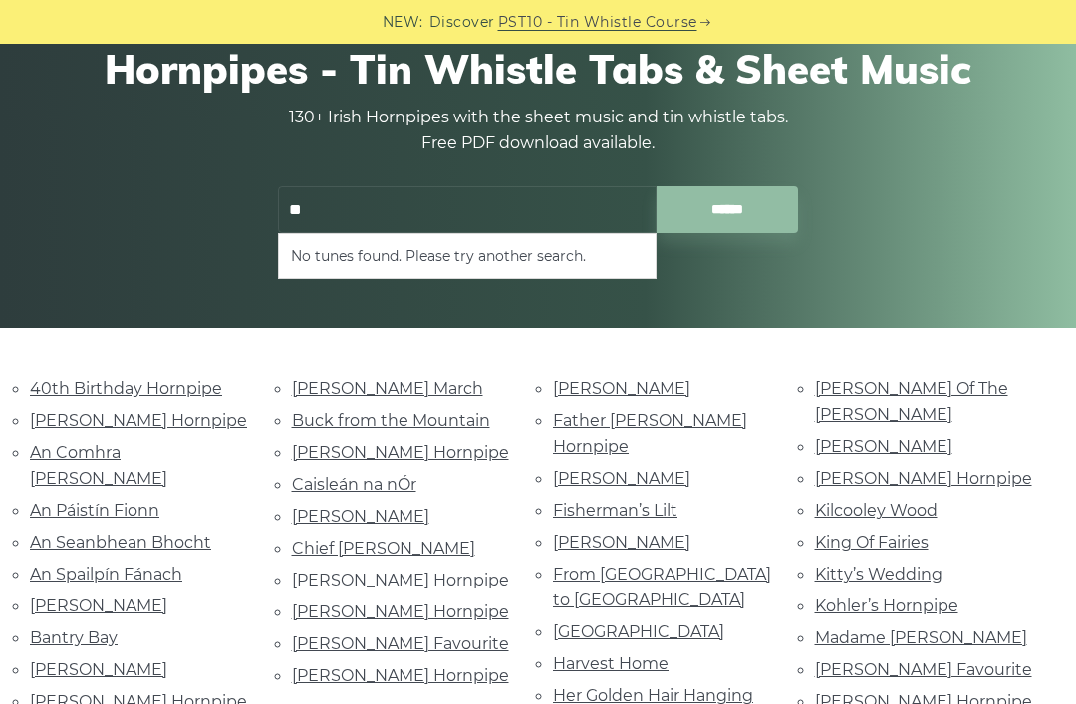
type input "*"
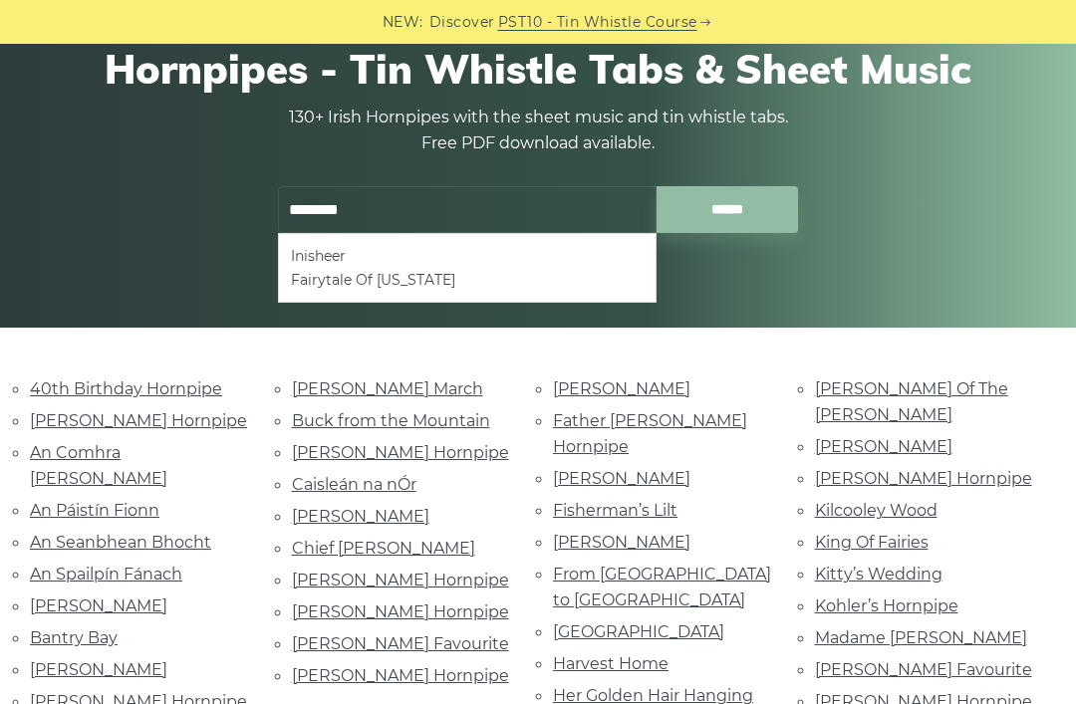
click at [352, 250] on li "Inisheer" at bounding box center [467, 256] width 353 height 24
type input "********"
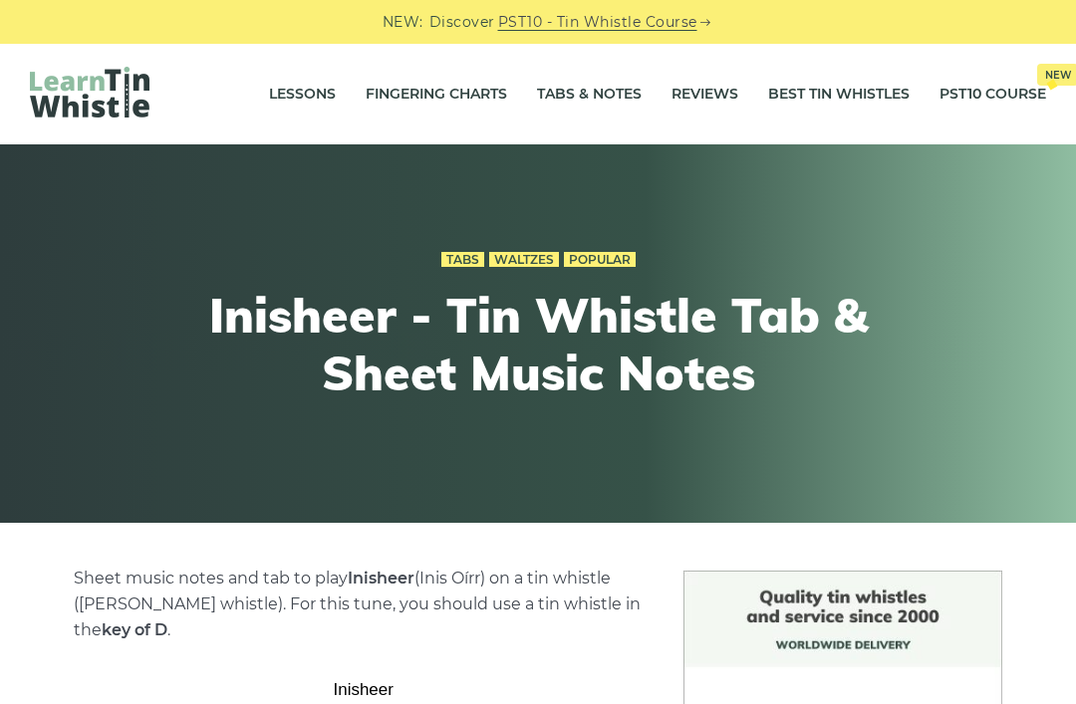
click at [463, 257] on link "Tabs" at bounding box center [462, 260] width 43 height 16
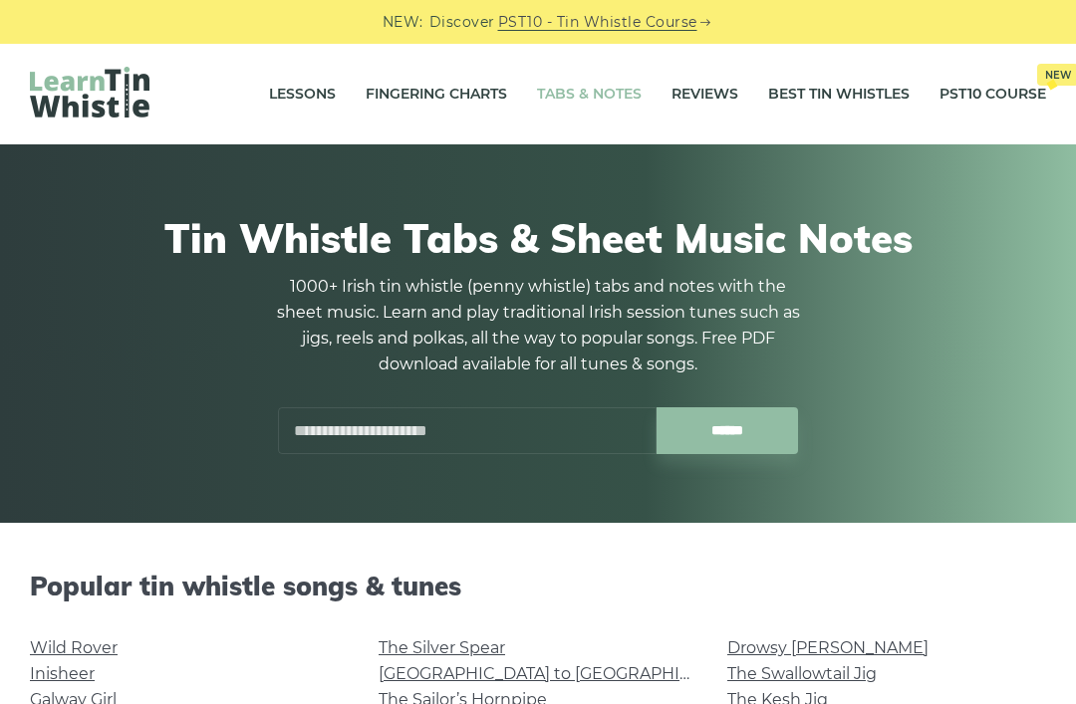
click at [508, 416] on input "text" at bounding box center [467, 430] width 378 height 47
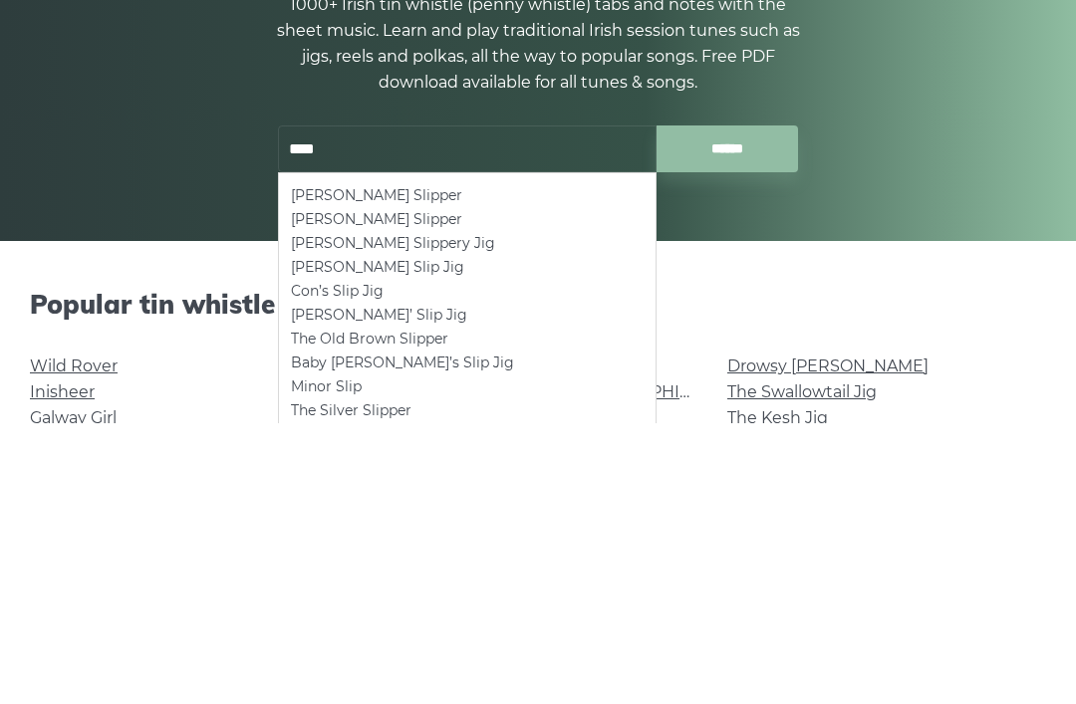
click at [346, 561] on li "Con’s Slip Jig" at bounding box center [467, 573] width 353 height 24
type input "**********"
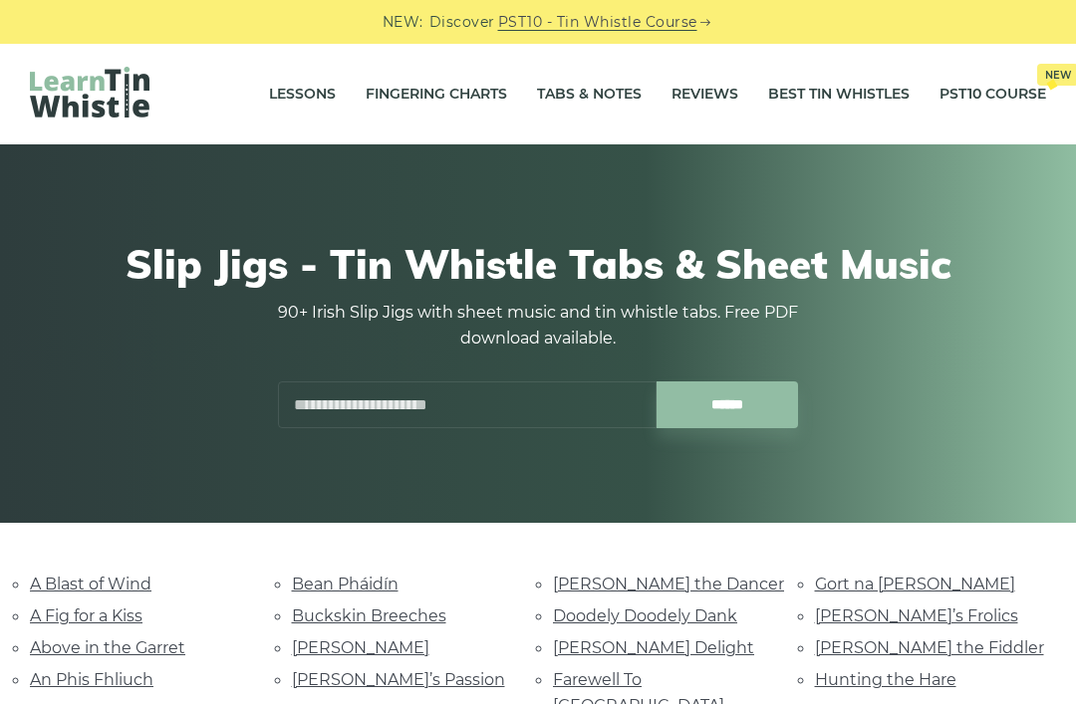
click at [278, 93] on link "Lessons" at bounding box center [302, 95] width 67 height 50
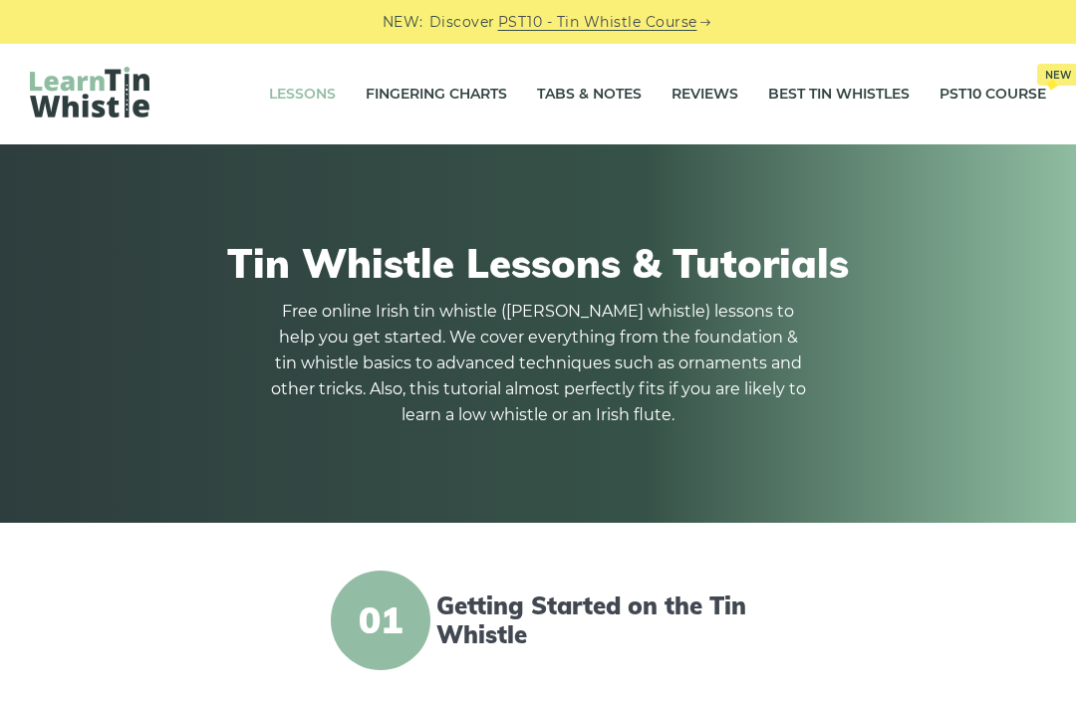
click at [588, 98] on link "Tabs & Notes" at bounding box center [589, 95] width 105 height 50
